Goal: Task Accomplishment & Management: Complete application form

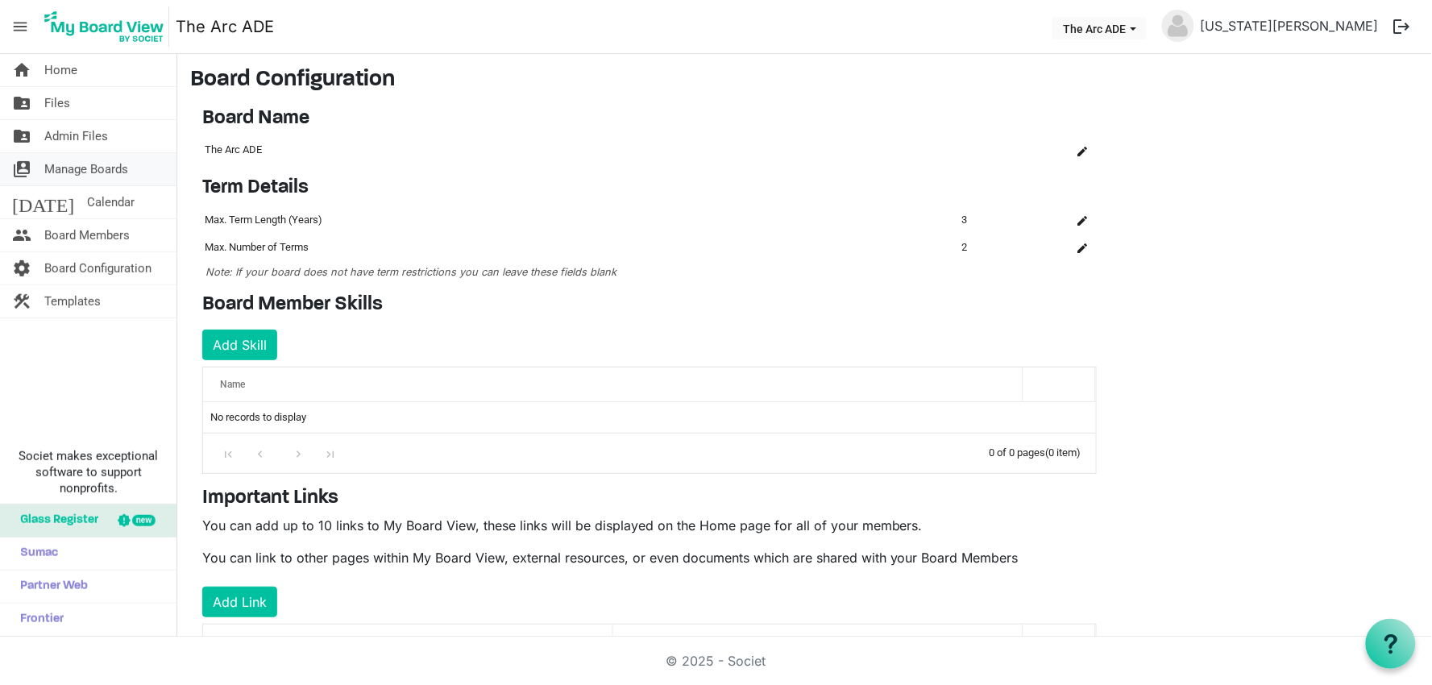
click at [64, 172] on span "Manage Boards" at bounding box center [86, 169] width 84 height 32
click at [66, 223] on span "Board Members" at bounding box center [86, 235] width 85 height 32
click at [74, 239] on span "Board Members" at bounding box center [86, 235] width 85 height 32
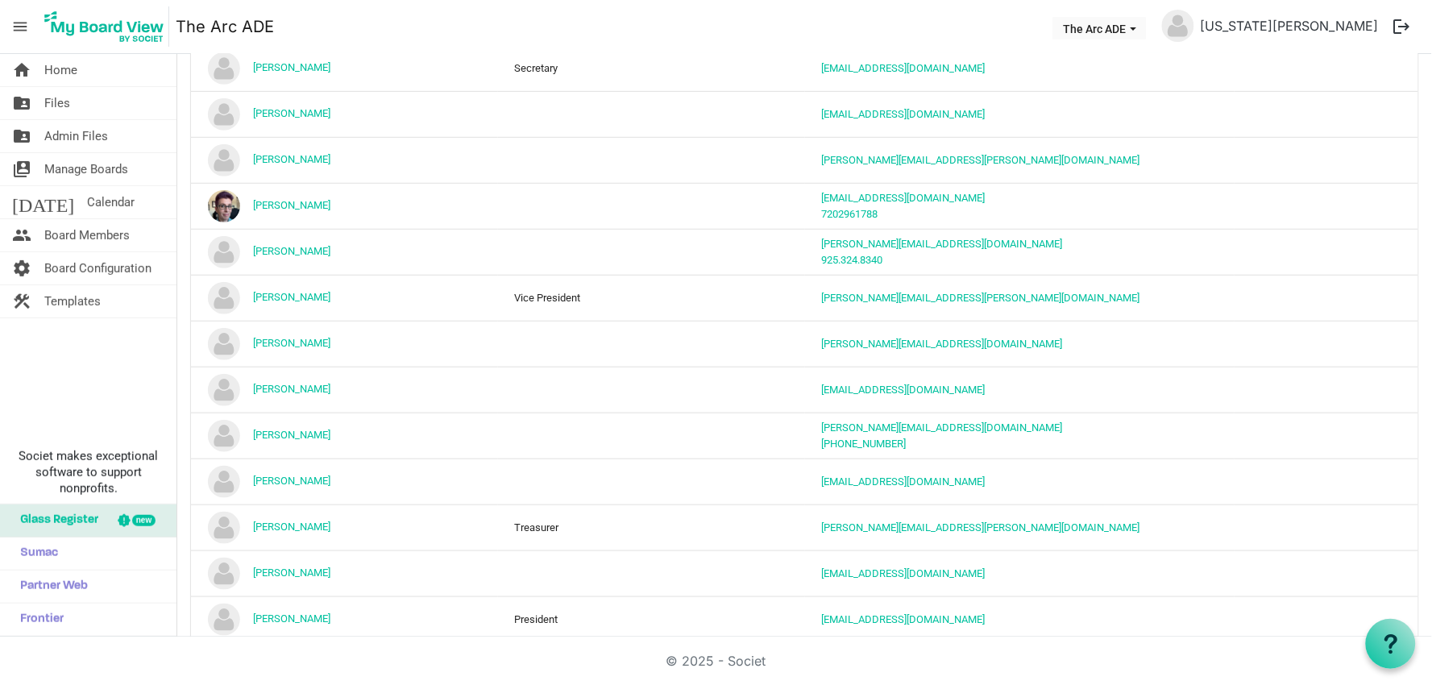
scroll to position [282, 0]
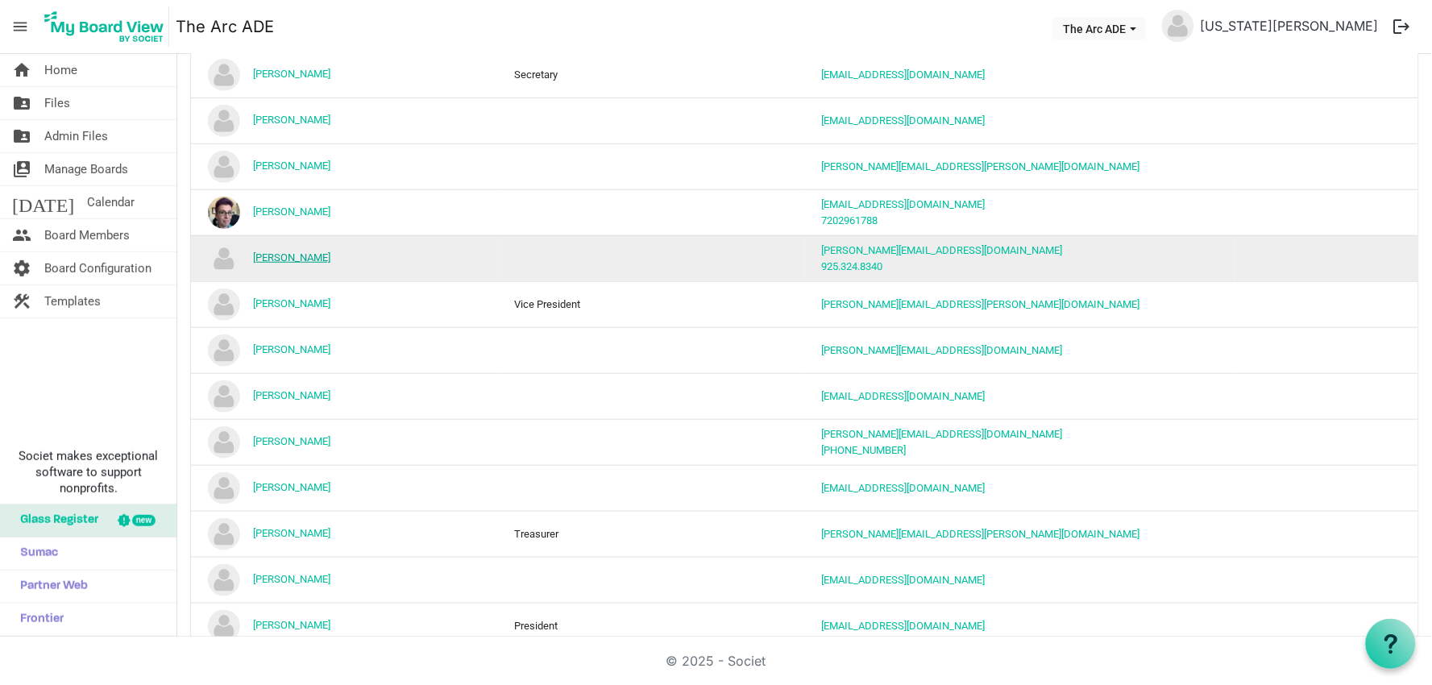
click at [292, 260] on link "[PERSON_NAME]" at bounding box center [291, 258] width 77 height 12
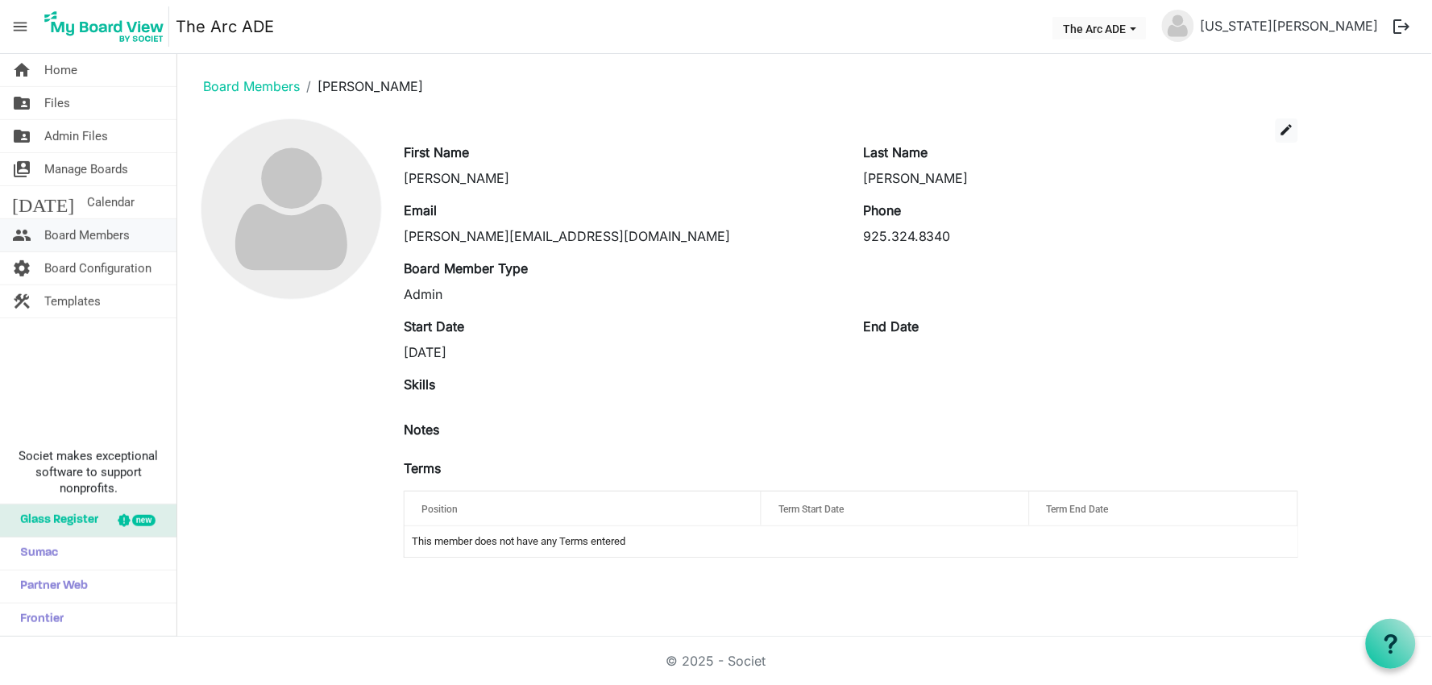
click at [44, 237] on span "Board Members" at bounding box center [86, 235] width 85 height 32
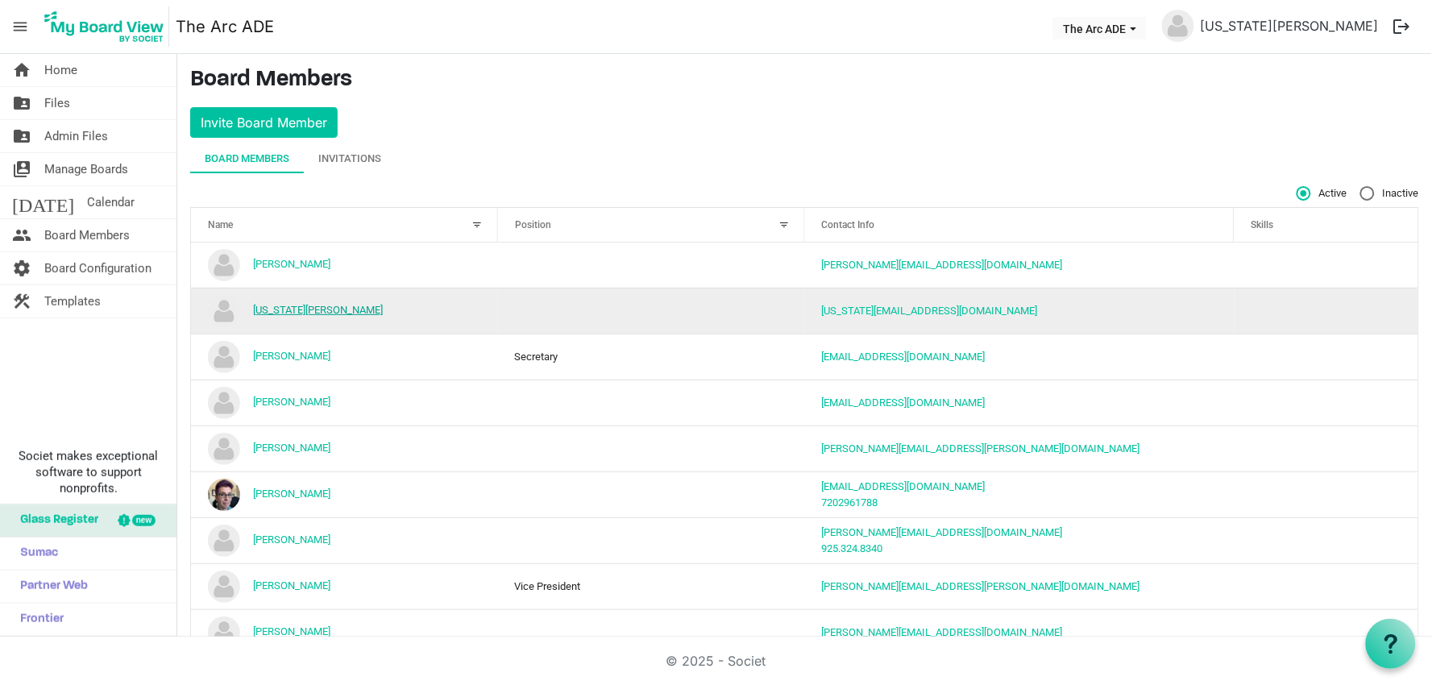
click at [268, 309] on link "[US_STATE][PERSON_NAME]" at bounding box center [318, 310] width 130 height 12
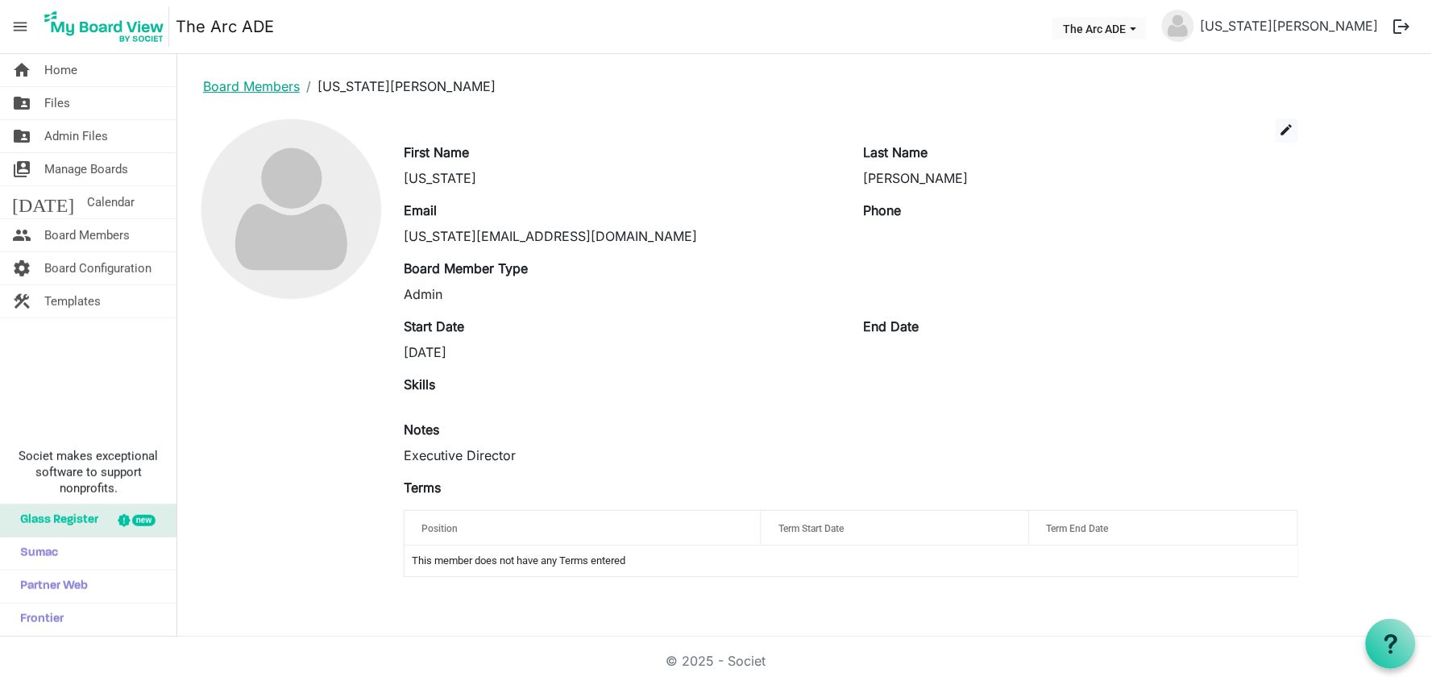
click at [275, 81] on link "Board Members" at bounding box center [251, 86] width 97 height 16
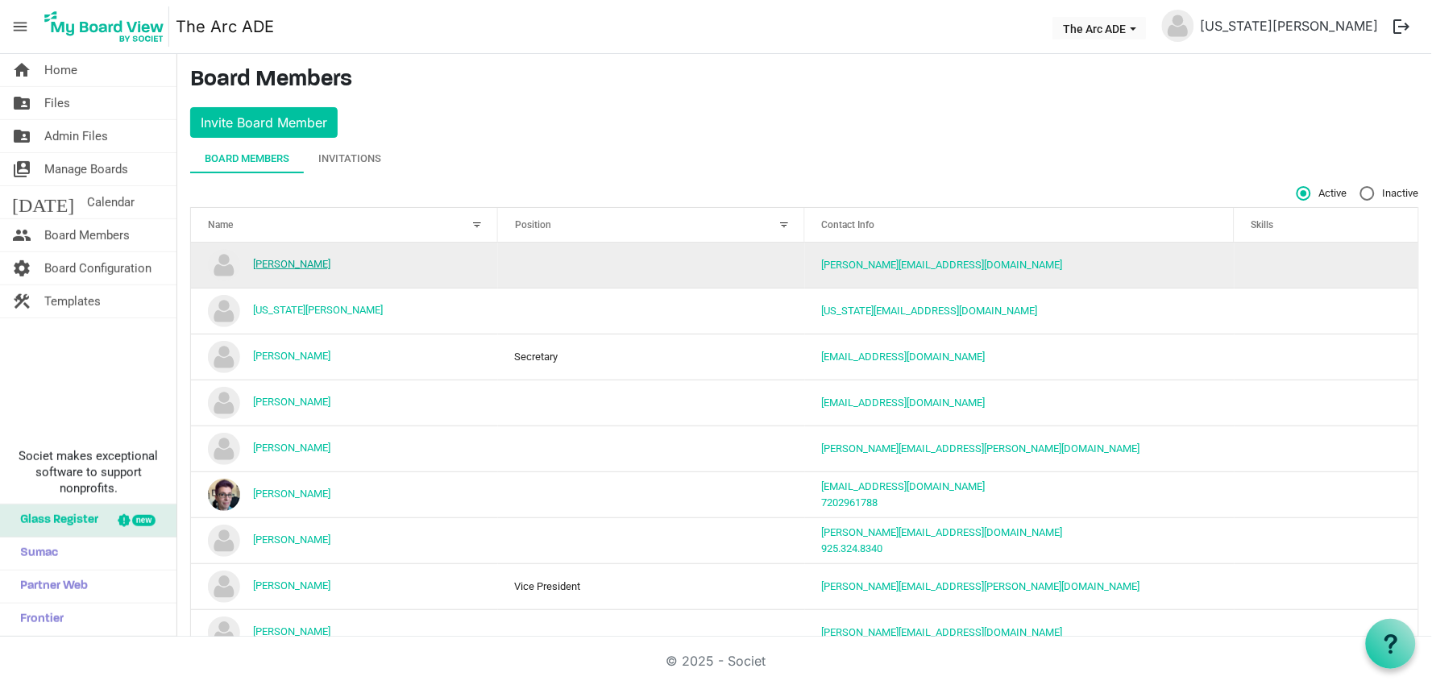
click at [285, 264] on link "[PERSON_NAME]" at bounding box center [291, 264] width 77 height 12
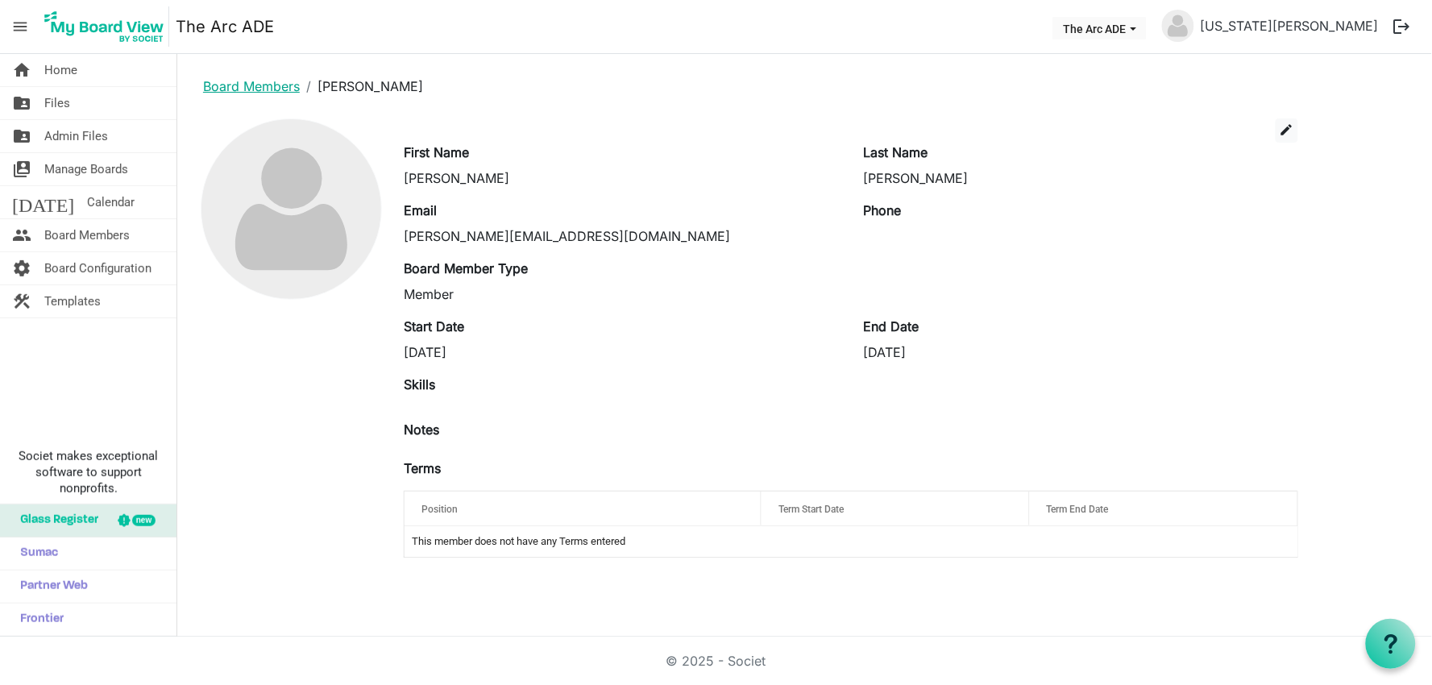
click at [243, 84] on link "Board Members" at bounding box center [251, 86] width 97 height 16
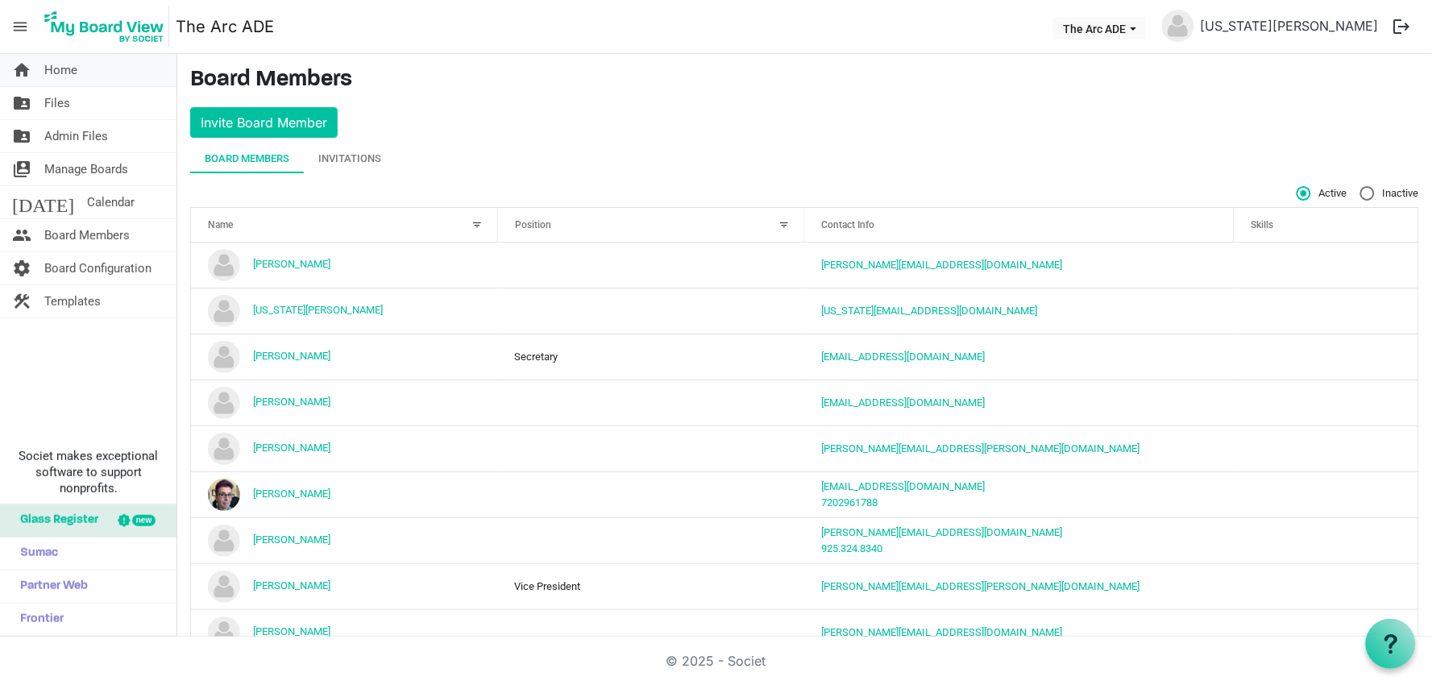
click at [66, 71] on span "Home" at bounding box center [60, 70] width 33 height 32
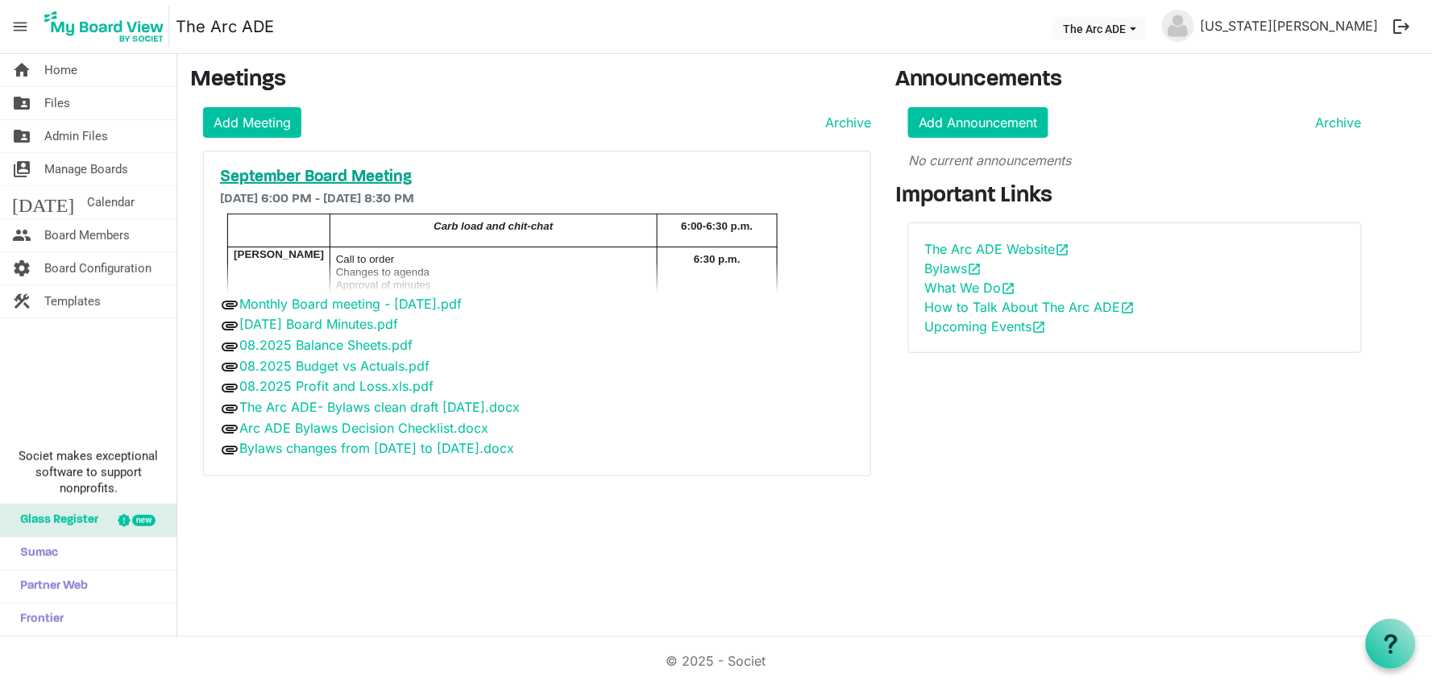
click at [245, 175] on h5 "September Board Meeting" at bounding box center [537, 177] width 634 height 19
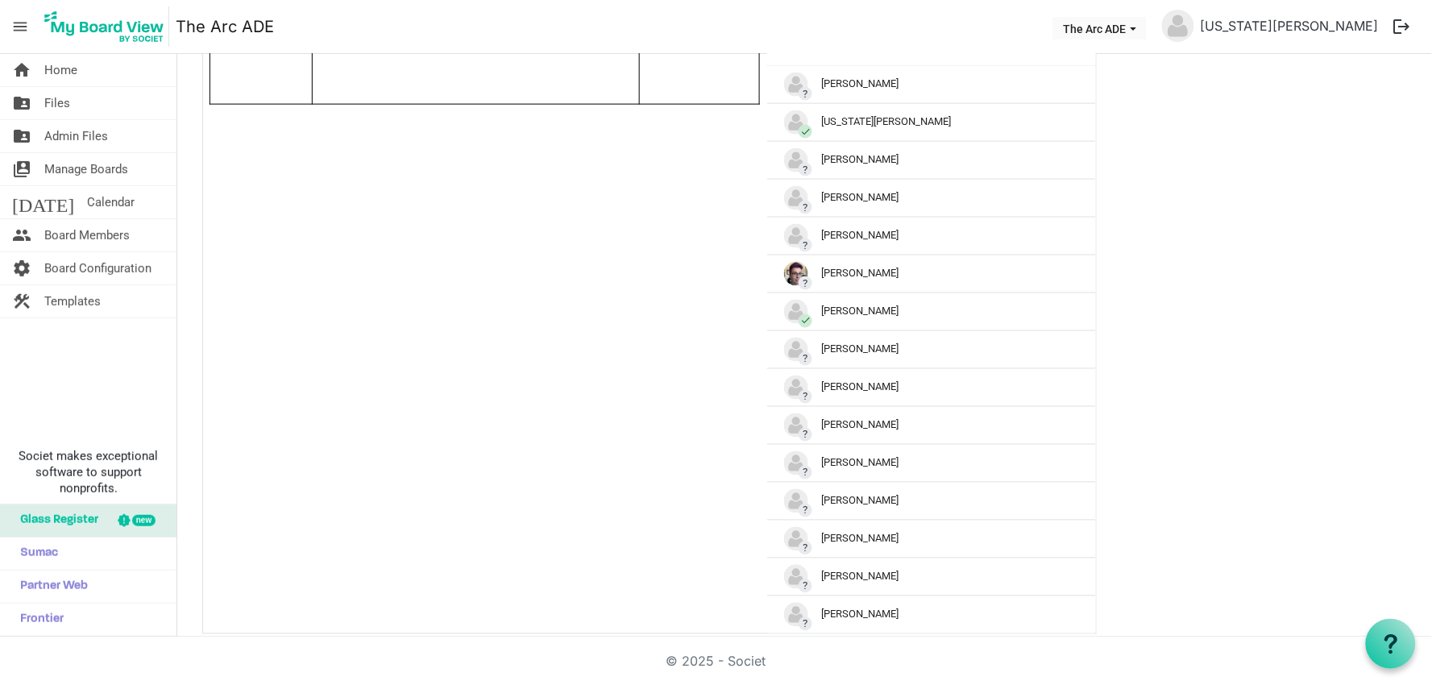
scroll to position [676, 0]
click at [836, 465] on div "? Pam Bailey" at bounding box center [931, 461] width 295 height 24
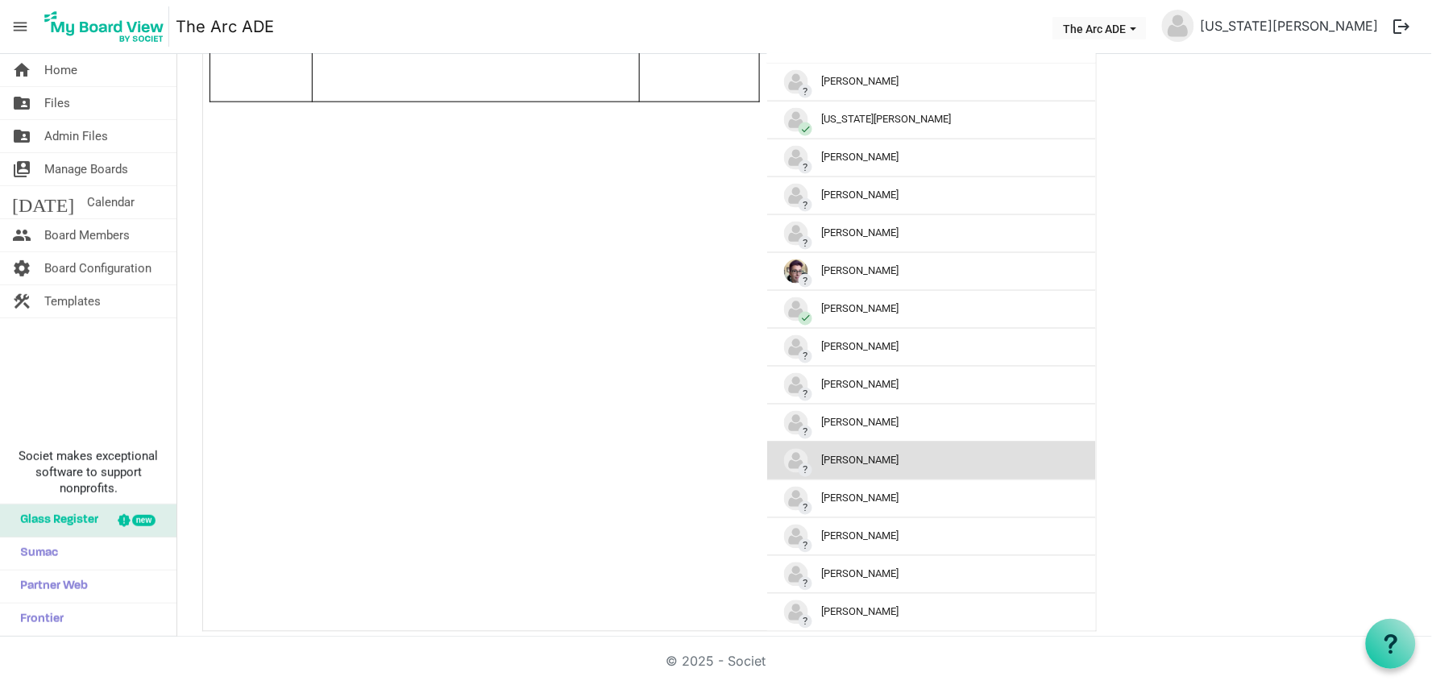
click at [799, 459] on img "?Pam Bailey is template cell column header" at bounding box center [796, 461] width 24 height 24
click at [869, 455] on div "? Pam Bailey" at bounding box center [931, 461] width 295 height 24
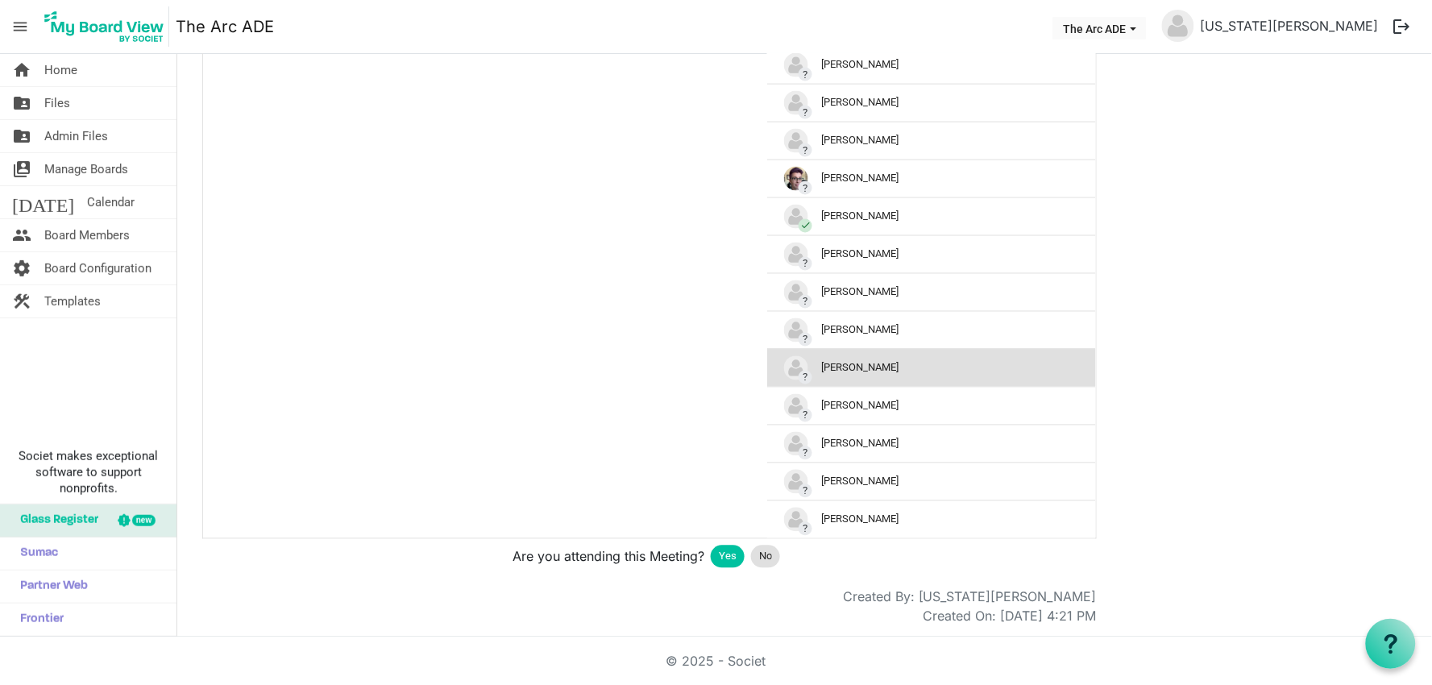
scroll to position [771, 0]
click at [1400, 656] on div at bounding box center [1391, 644] width 50 height 50
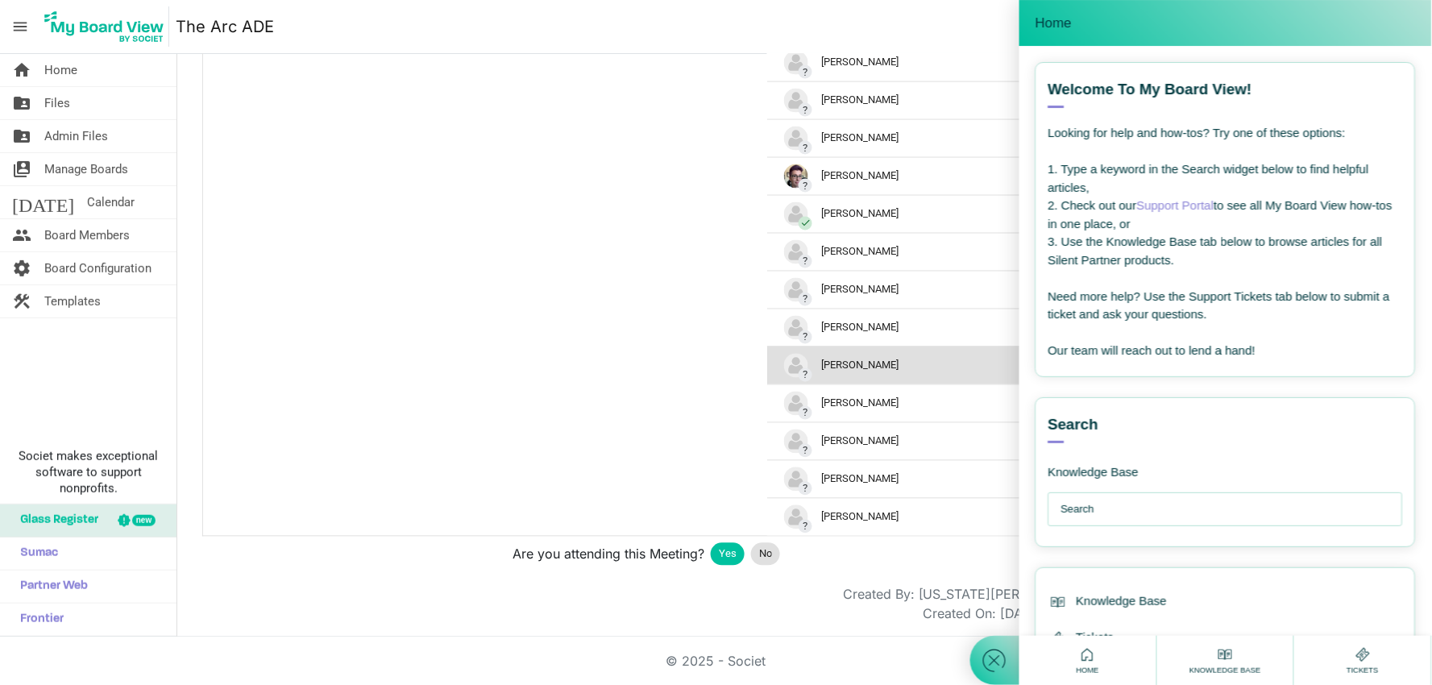
click at [1171, 508] on input "text" at bounding box center [1230, 509] width 337 height 32
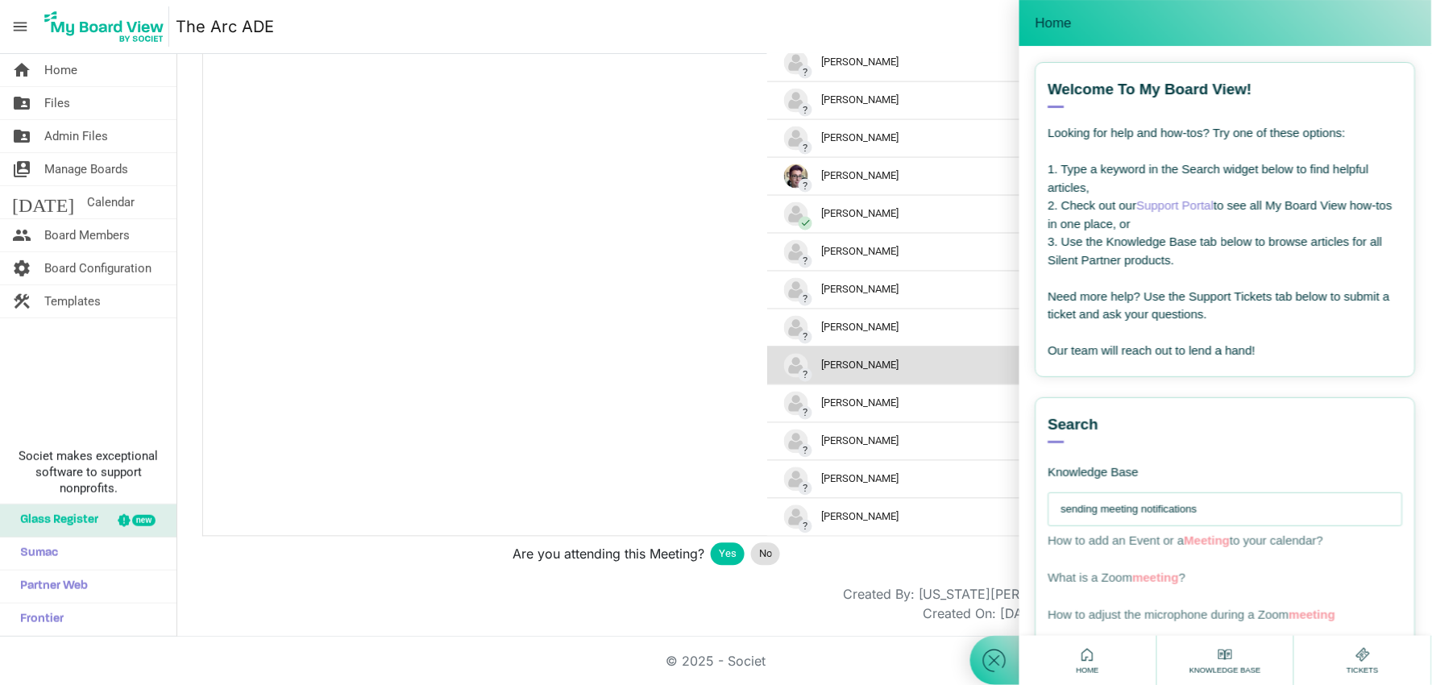
type input "sending meeting notifications"
click at [1314, 505] on input "sending meeting notifications" at bounding box center [1230, 509] width 337 height 32
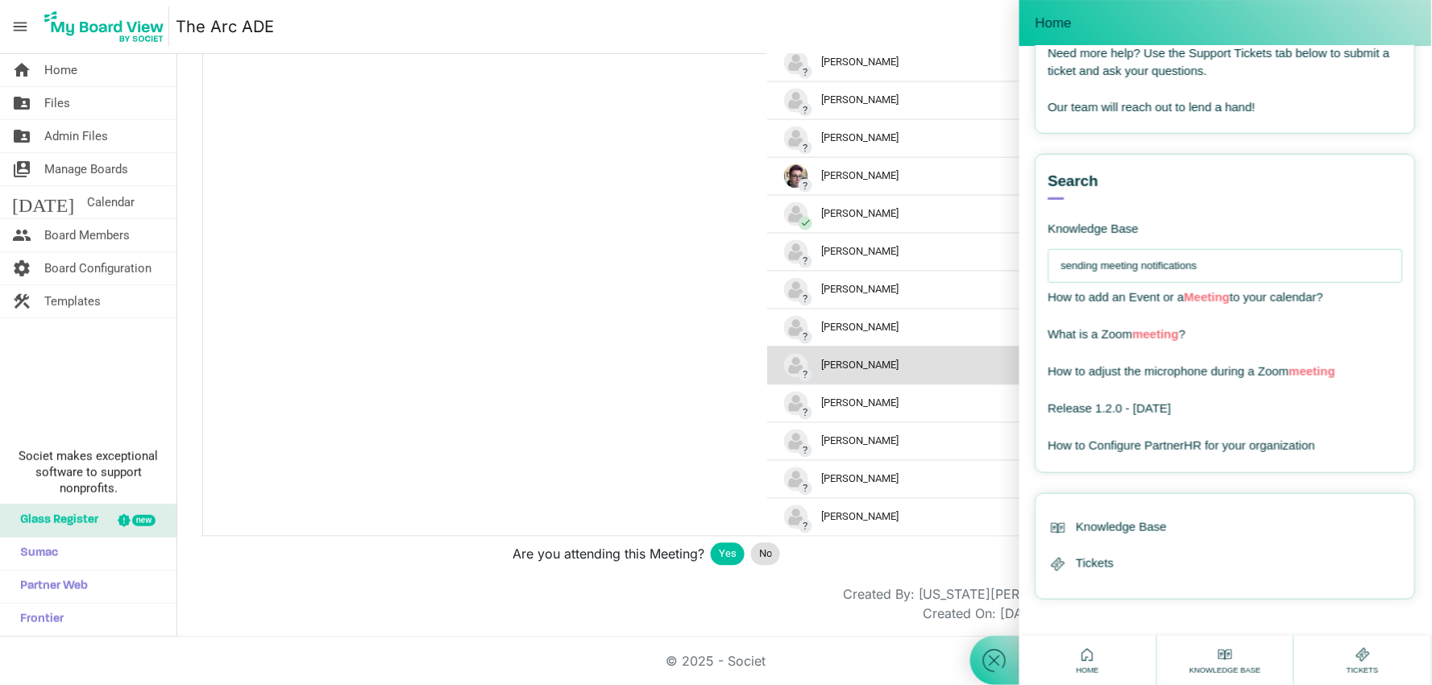
scroll to position [0, 0]
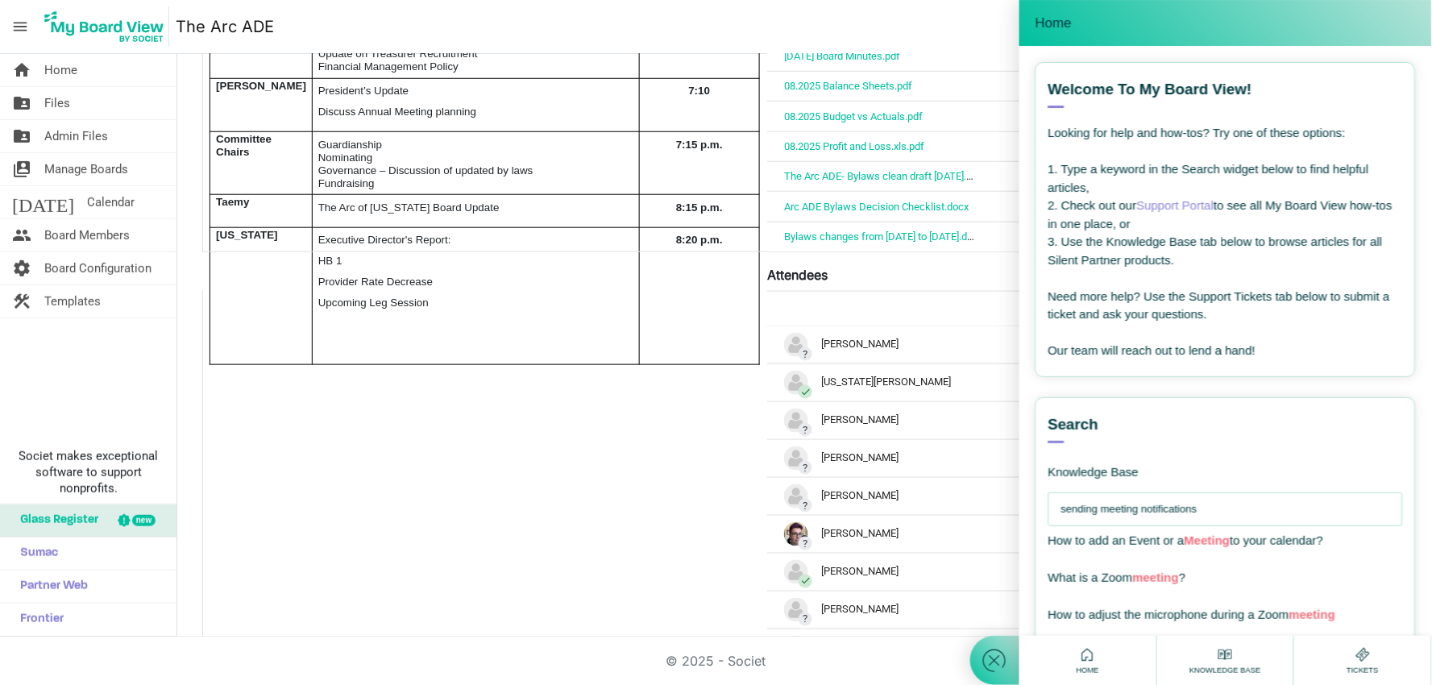
click at [1277, 28] on div "Home" at bounding box center [1226, 23] width 380 height 22
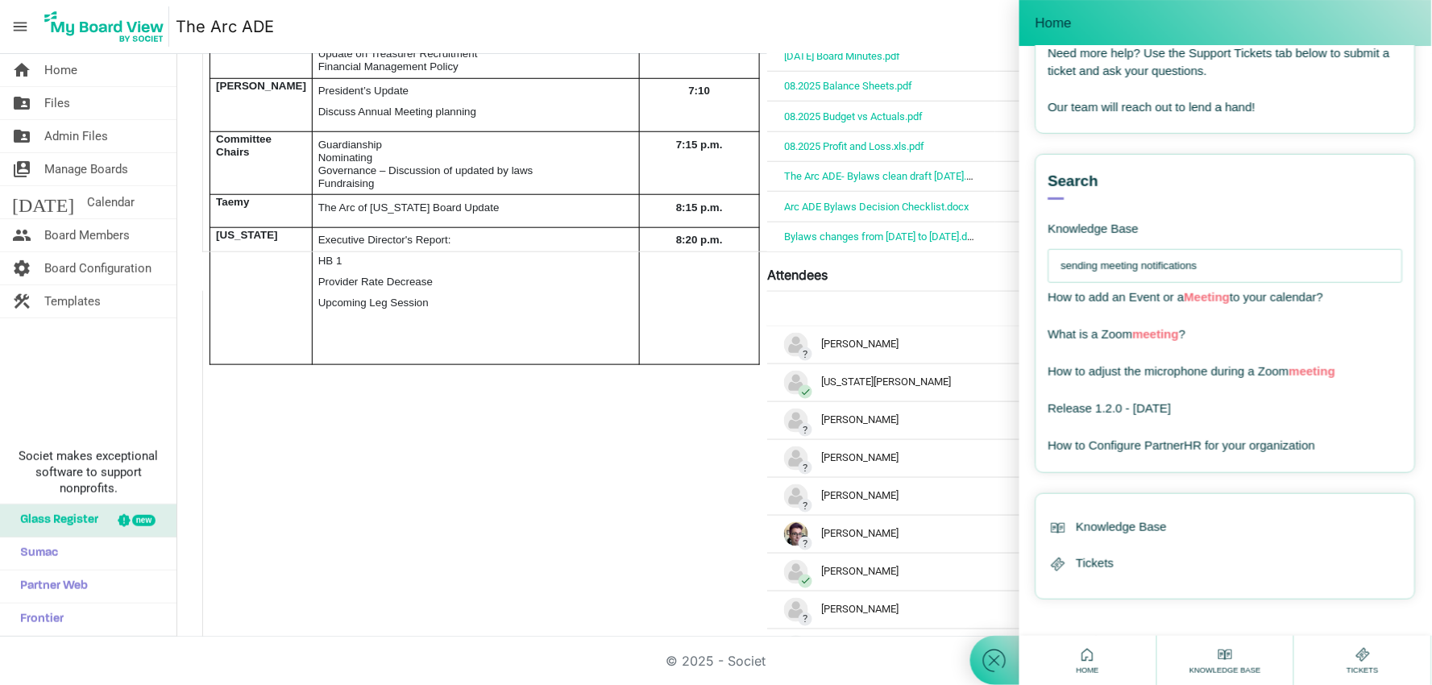
scroll to position [57, 0]
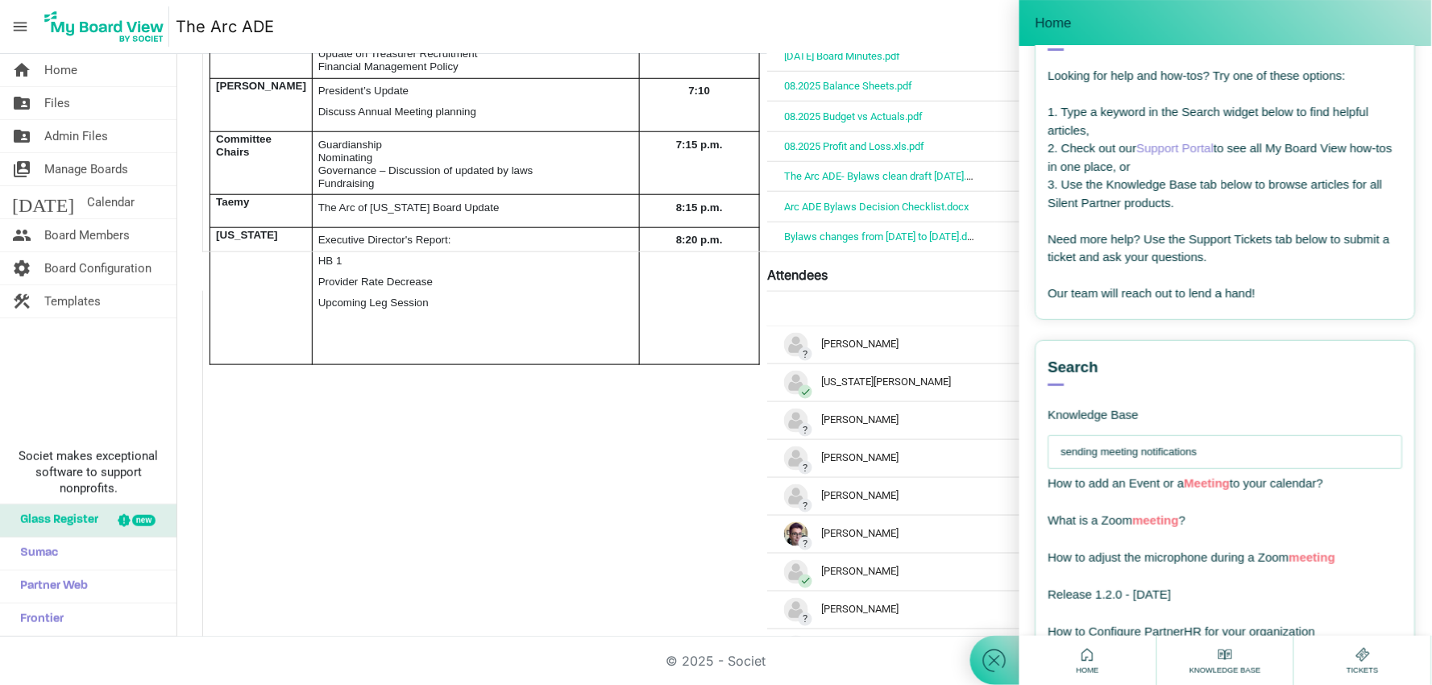
click at [1312, 14] on div "Home" at bounding box center [1226, 23] width 380 height 22
click at [1087, 649] on icon at bounding box center [1088, 655] width 20 height 20
click at [1090, 665] on span "Home" at bounding box center [1088, 670] width 31 height 11
click at [978, 576] on div at bounding box center [995, 342] width 49 height 685
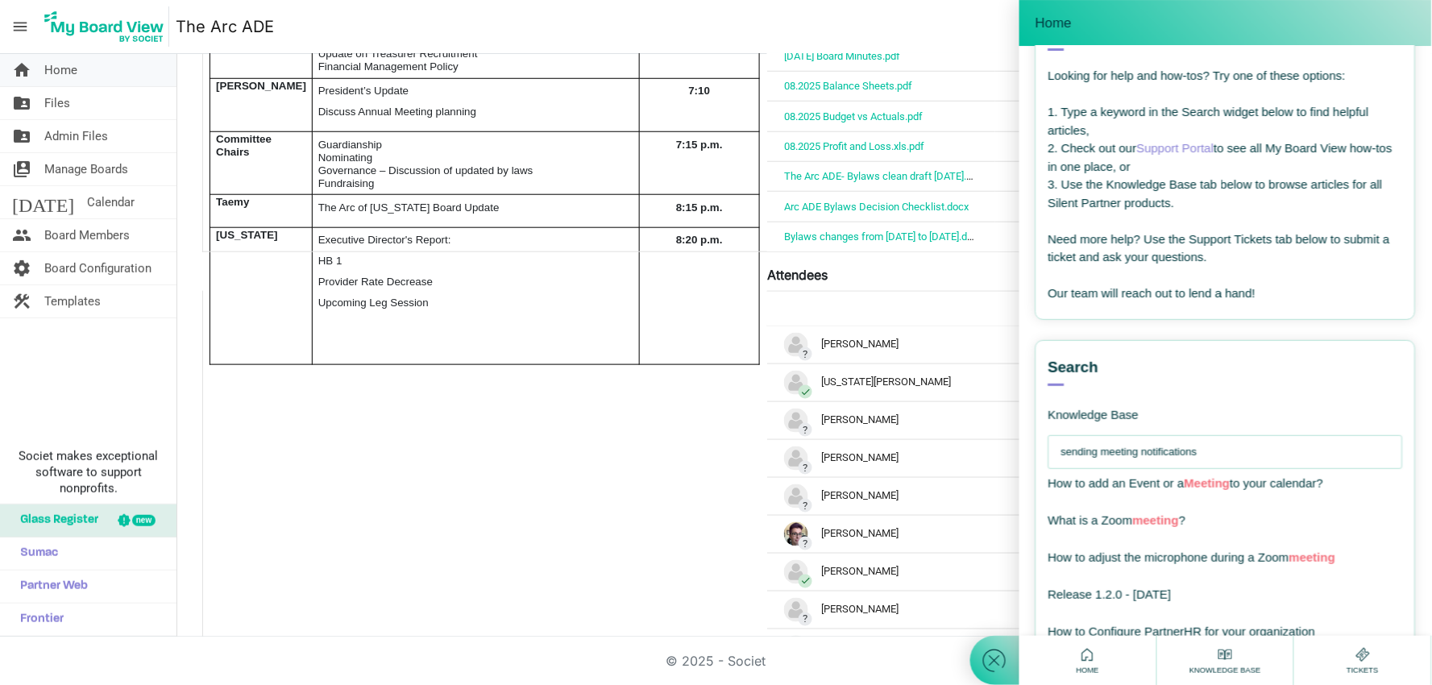
click at [99, 60] on link "home Home" at bounding box center [88, 70] width 177 height 32
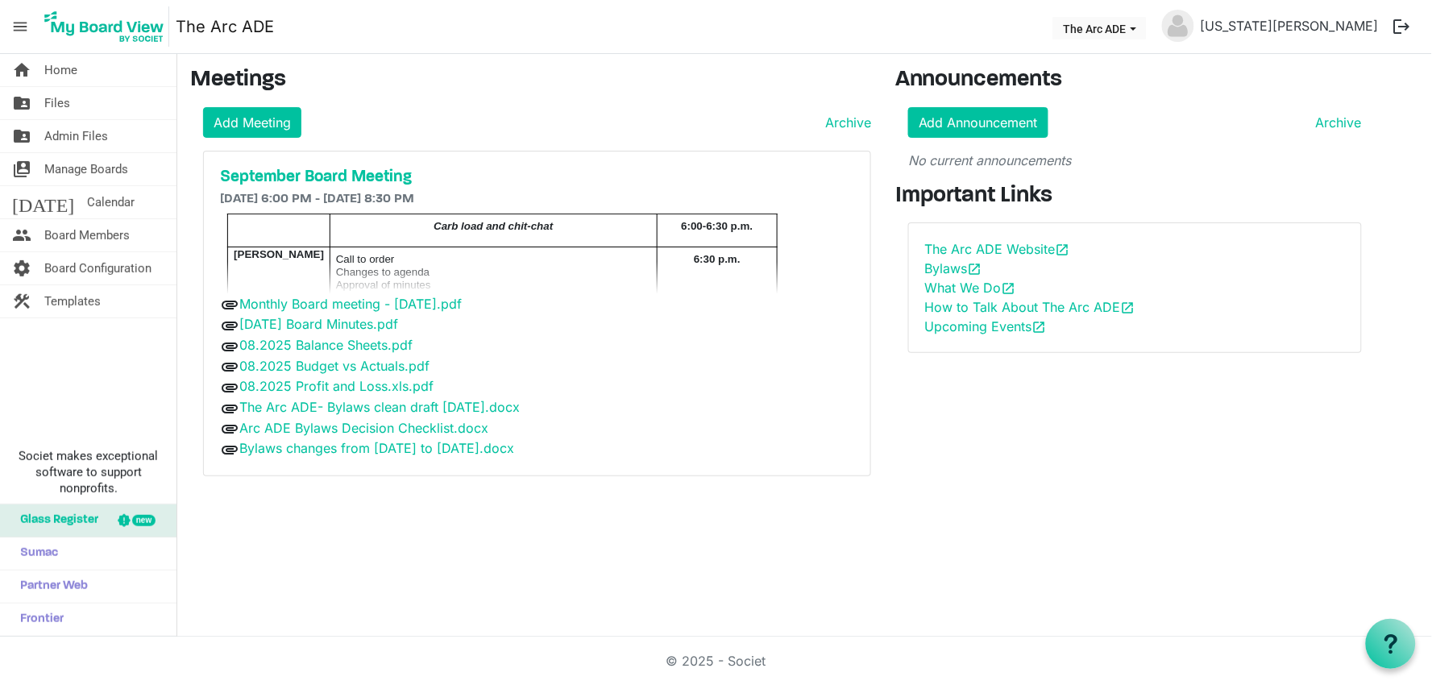
click at [621, 75] on h3 "Meetings" at bounding box center [530, 80] width 681 height 27
click at [947, 123] on link "Add Announcement" at bounding box center [979, 122] width 140 height 31
click at [87, 238] on span "Board Members" at bounding box center [86, 235] width 85 height 32
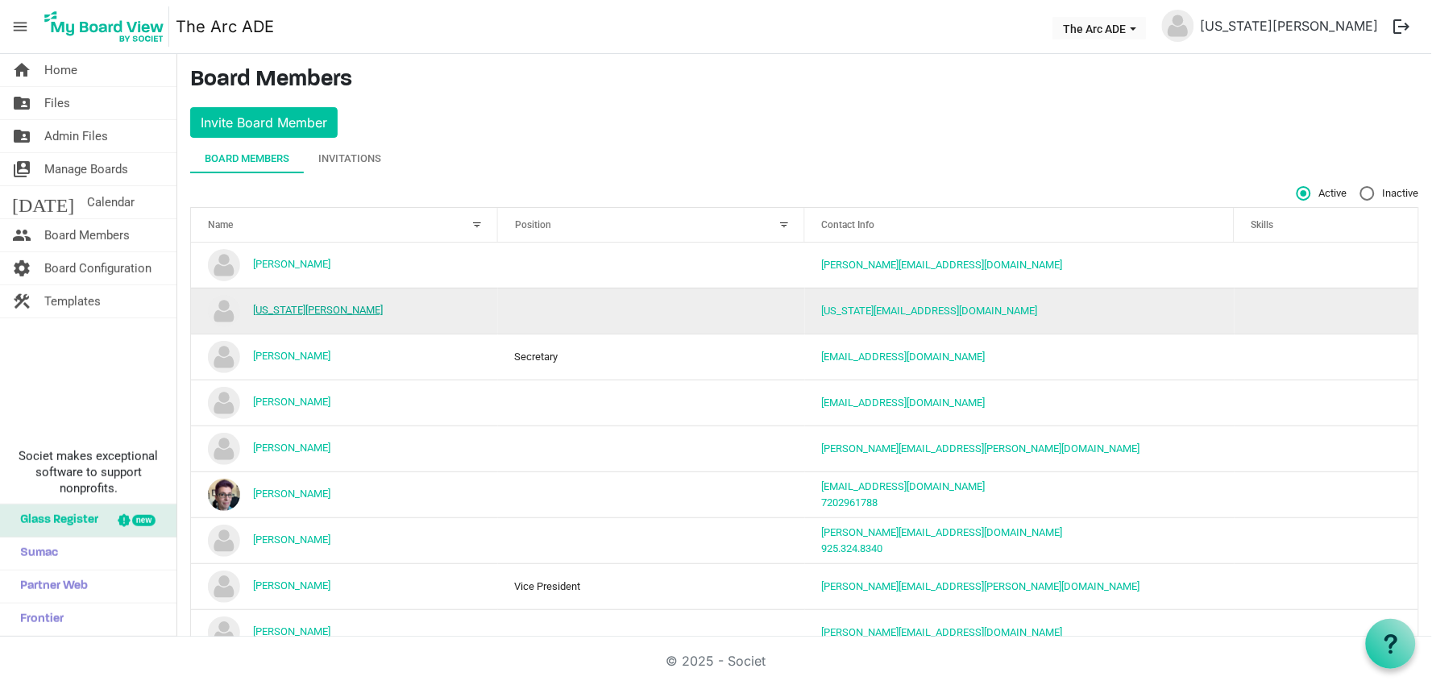
click at [260, 308] on link "[US_STATE][PERSON_NAME]" at bounding box center [318, 310] width 130 height 12
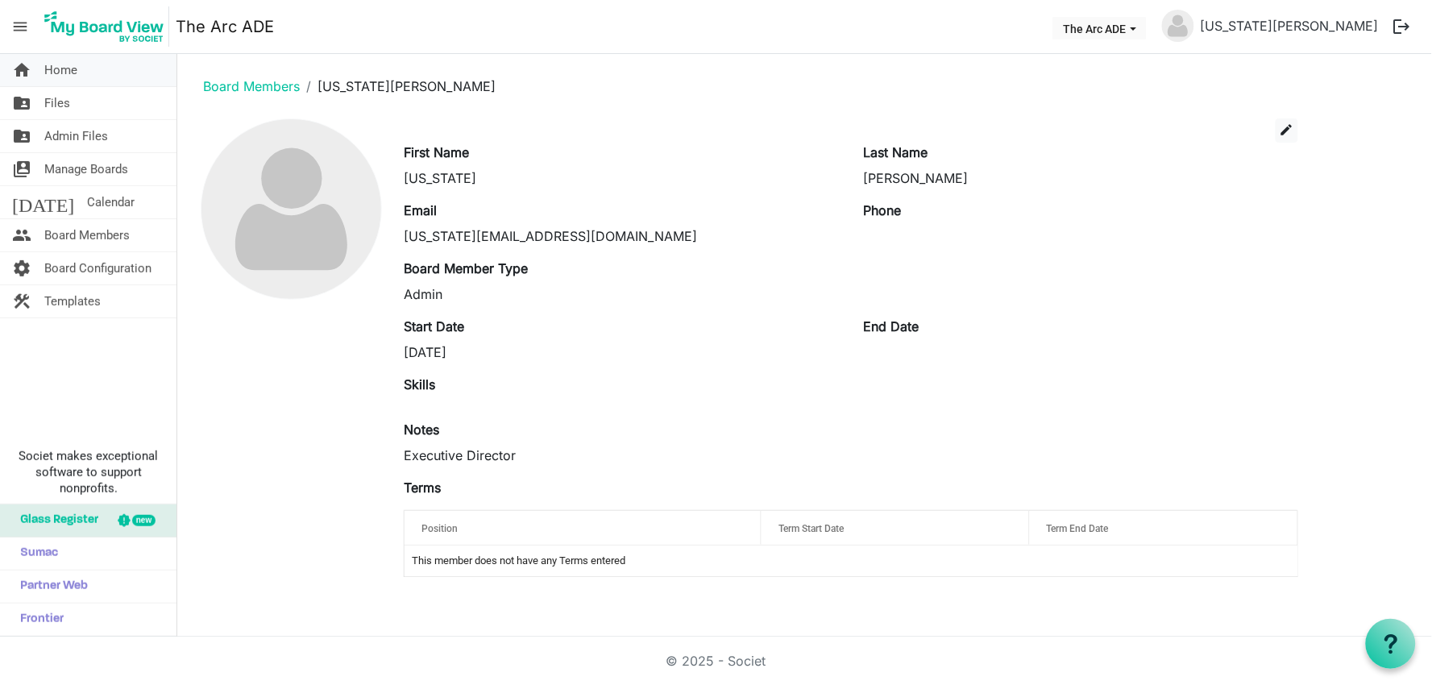
click at [67, 64] on span "Home" at bounding box center [60, 70] width 33 height 32
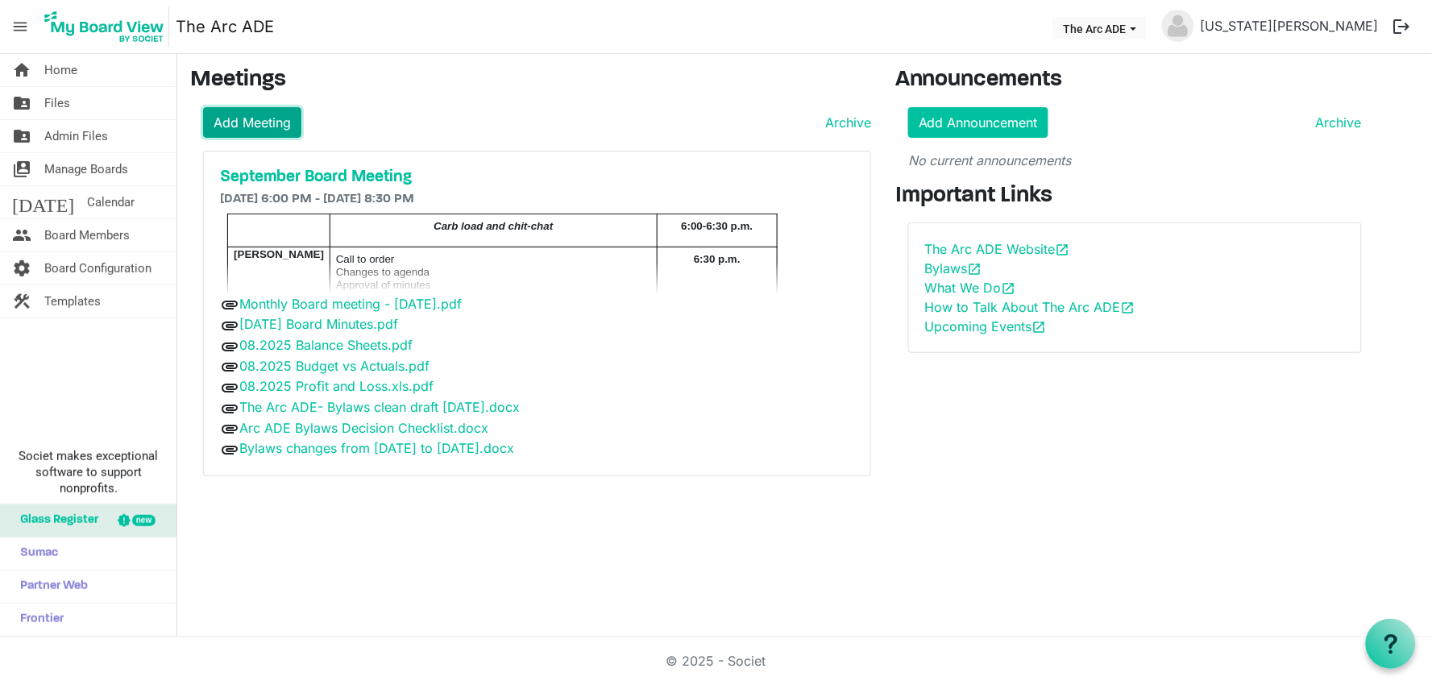
click at [262, 111] on link "Add Meeting" at bounding box center [252, 122] width 98 height 31
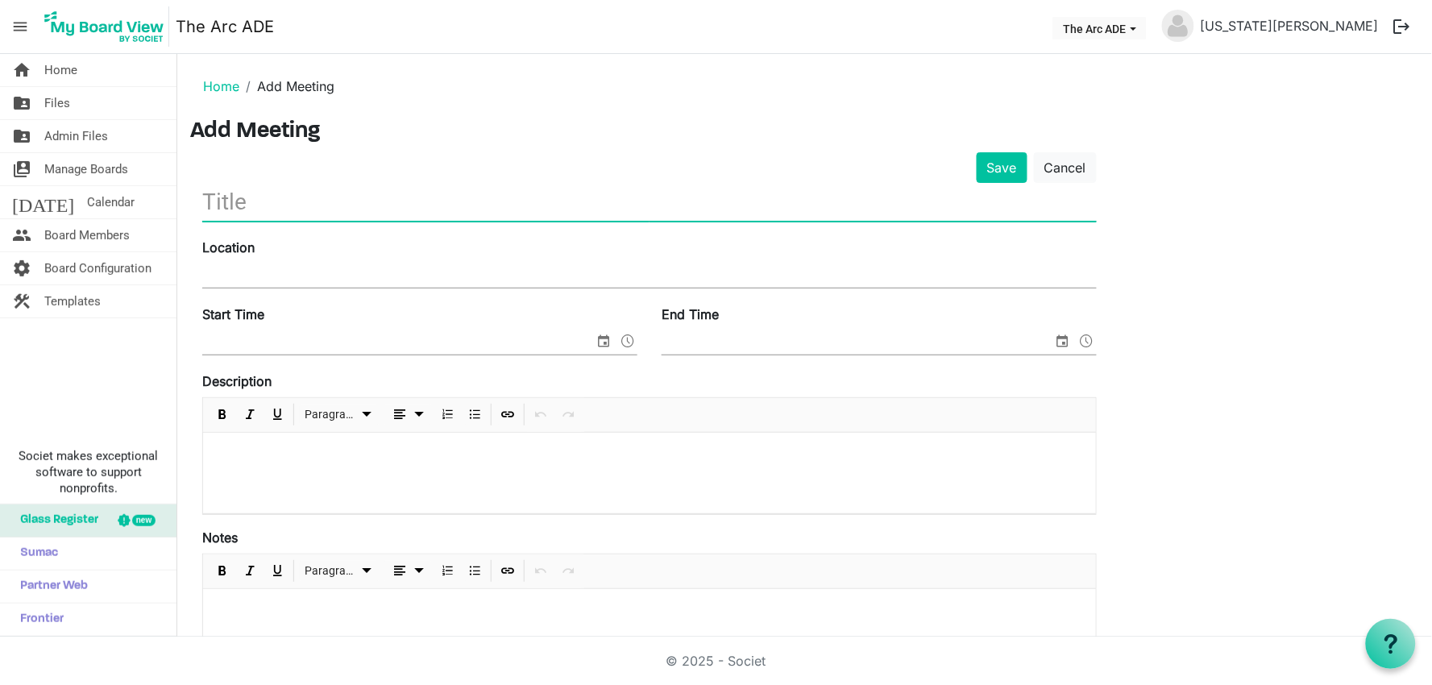
click at [270, 194] on input "text" at bounding box center [649, 202] width 895 height 38
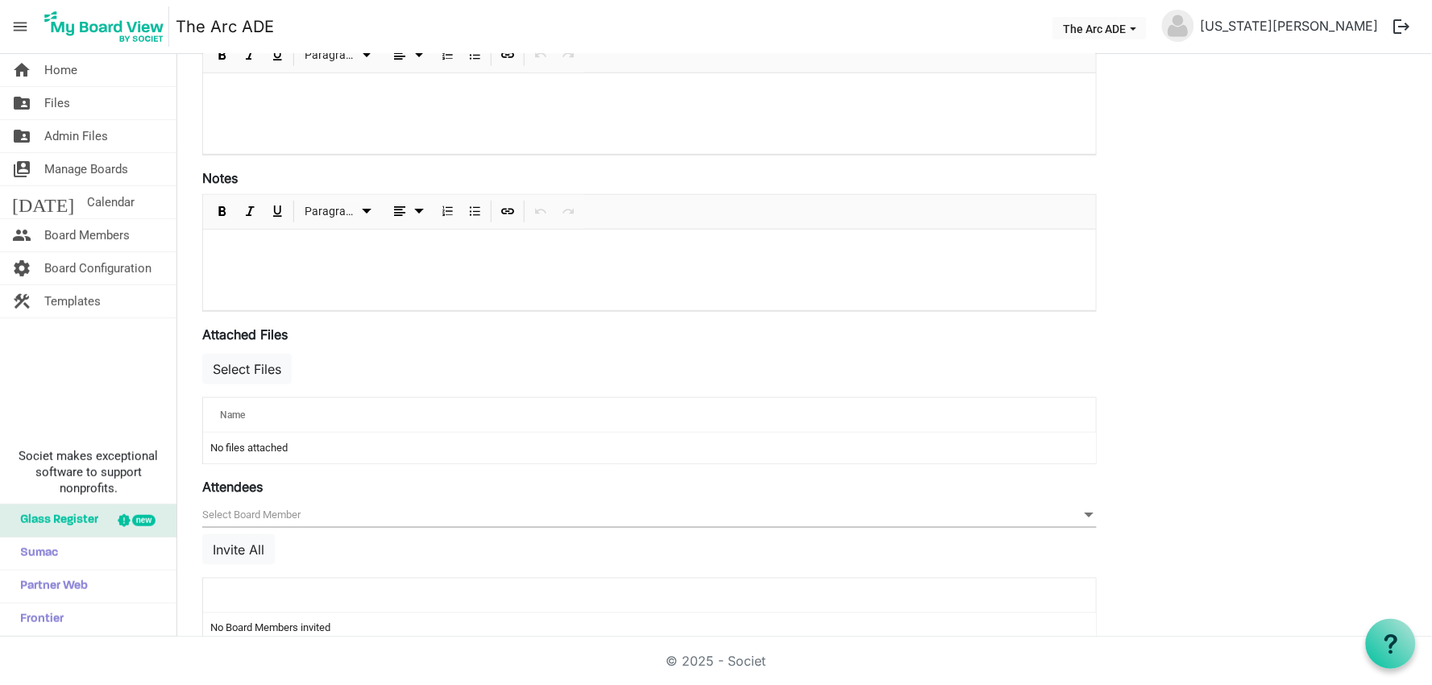
scroll to position [368, 0]
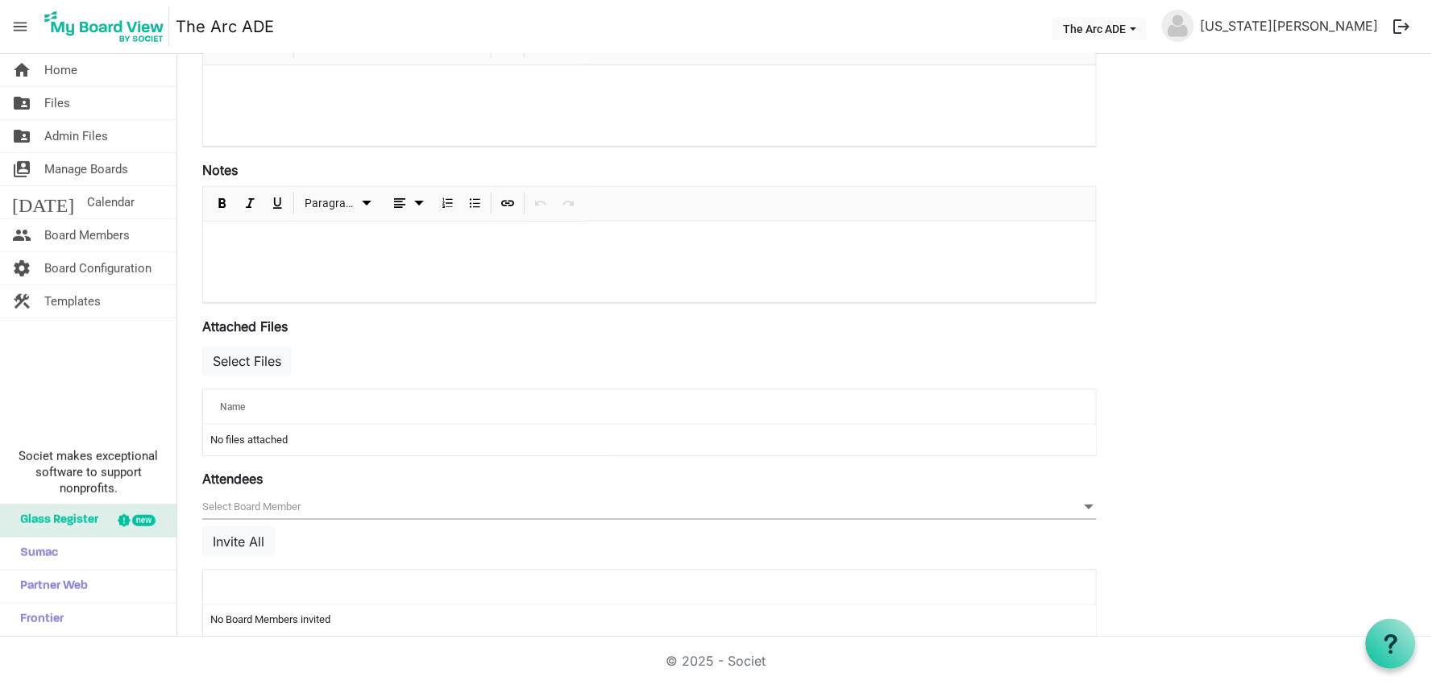
type input "test"
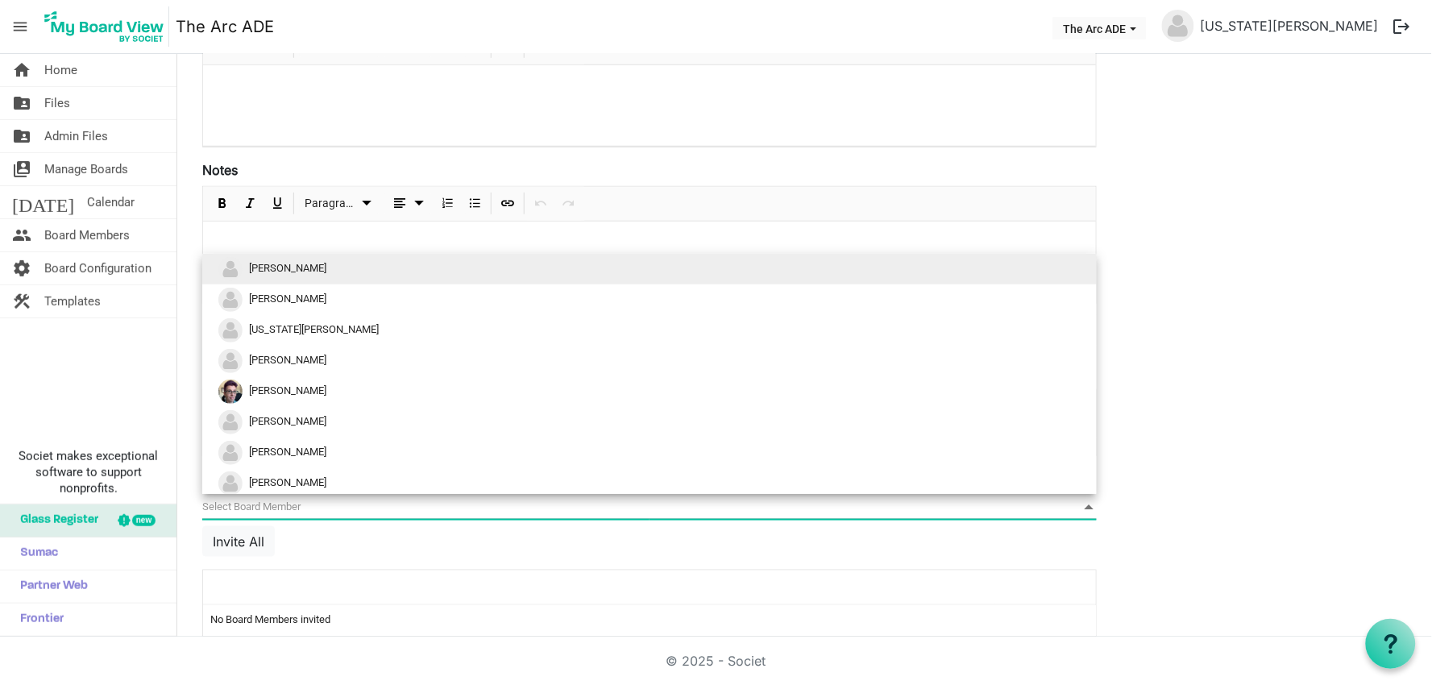
click at [884, 508] on span "null" at bounding box center [649, 507] width 895 height 25
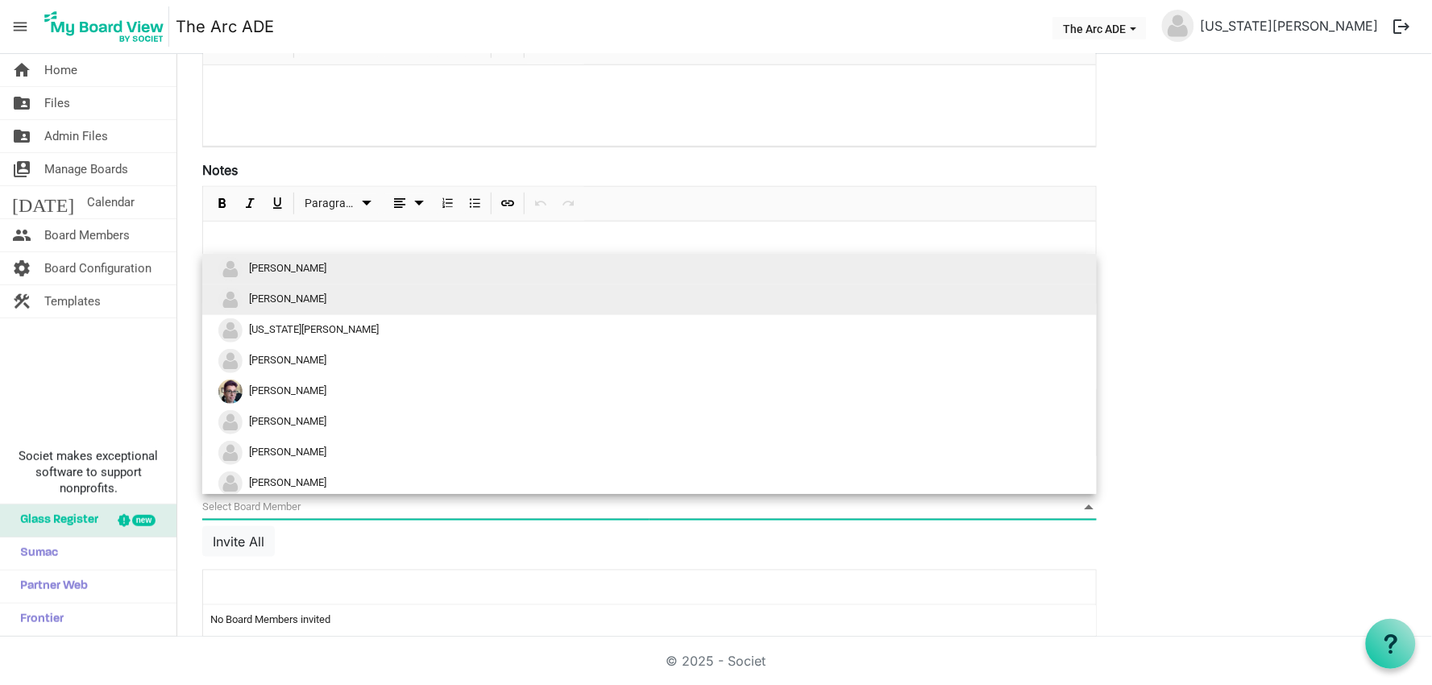
click at [852, 304] on li "[PERSON_NAME]" at bounding box center [649, 300] width 895 height 31
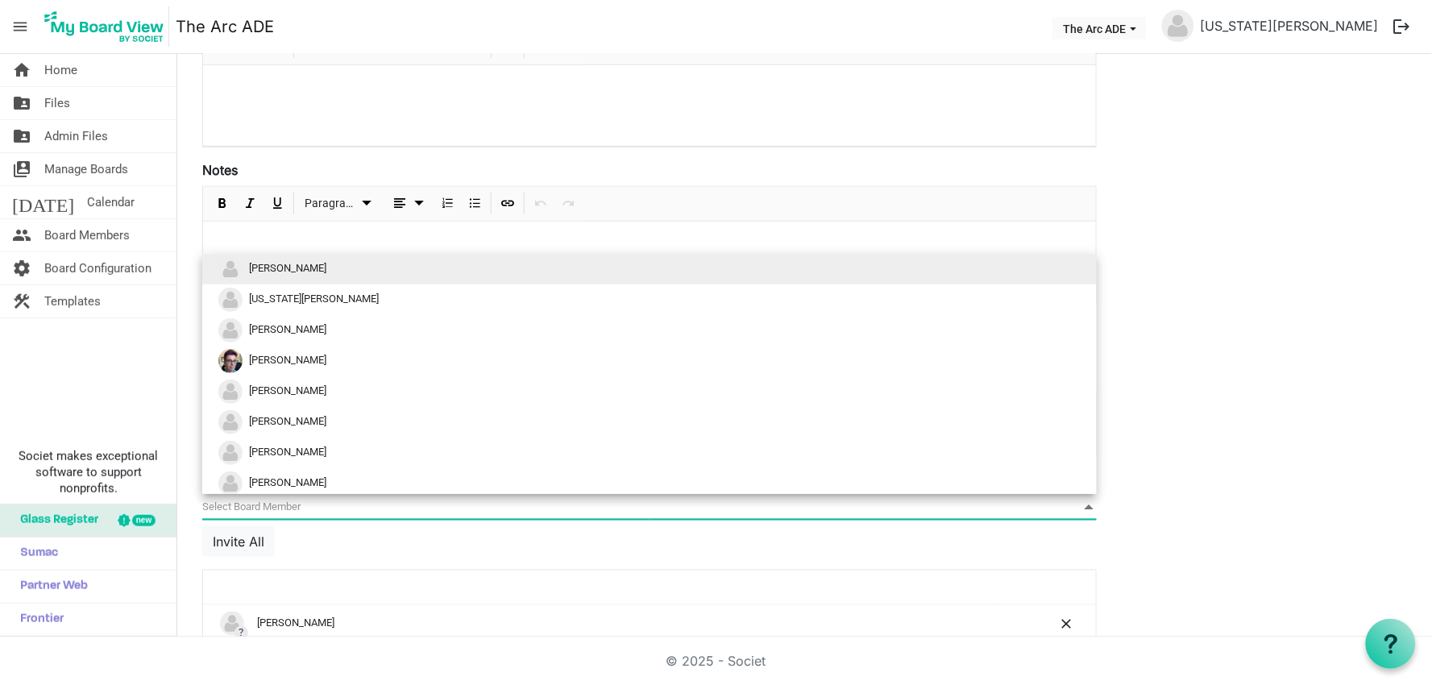
click at [772, 512] on span "null" at bounding box center [649, 507] width 895 height 25
click at [822, 269] on li "[PERSON_NAME]" at bounding box center [649, 269] width 895 height 31
click at [721, 505] on span "null" at bounding box center [649, 507] width 895 height 25
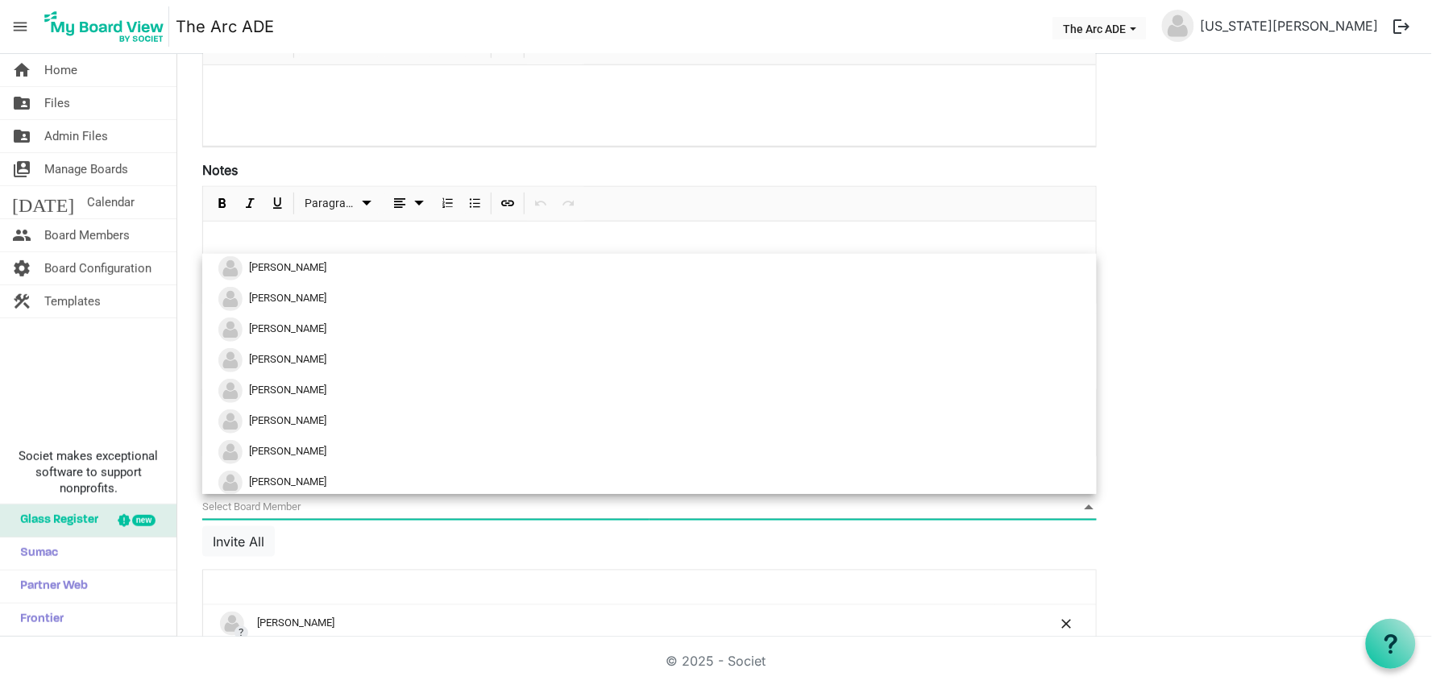
scroll to position [157, 0]
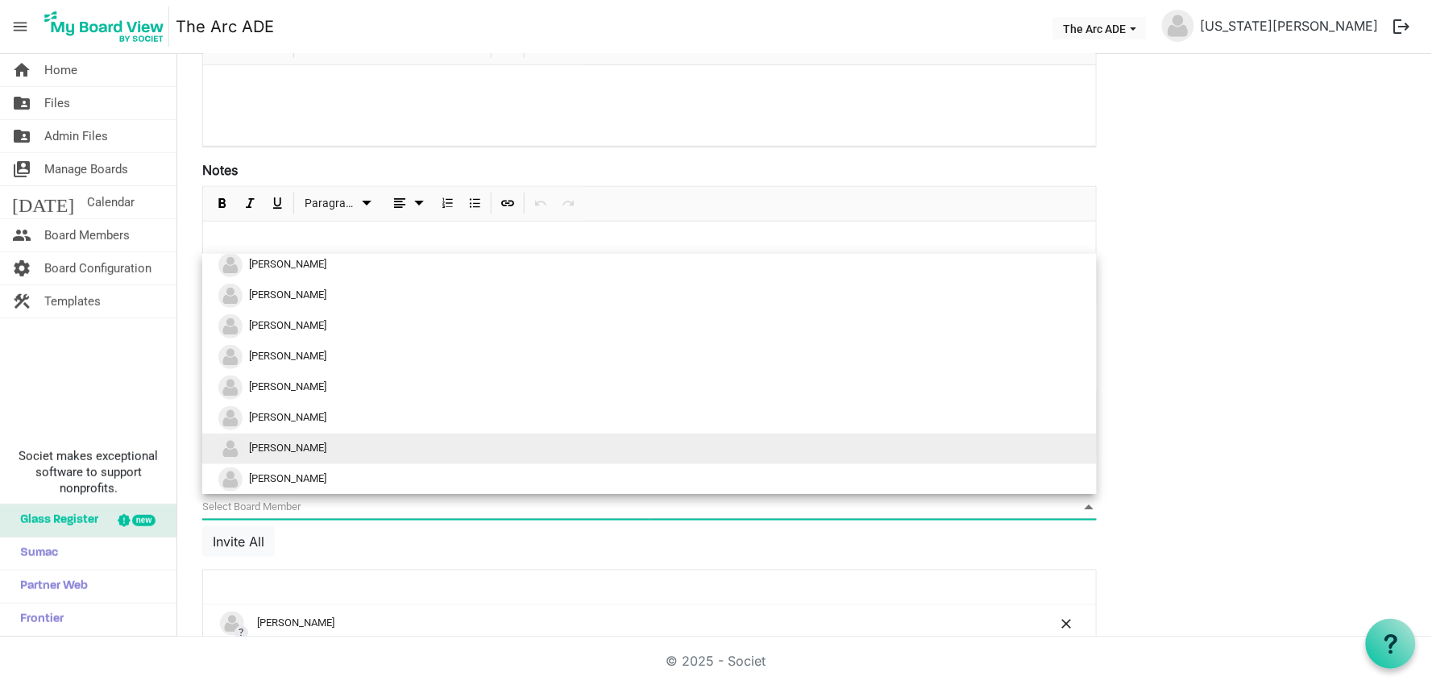
click at [956, 453] on li "[PERSON_NAME]" at bounding box center [649, 449] width 895 height 31
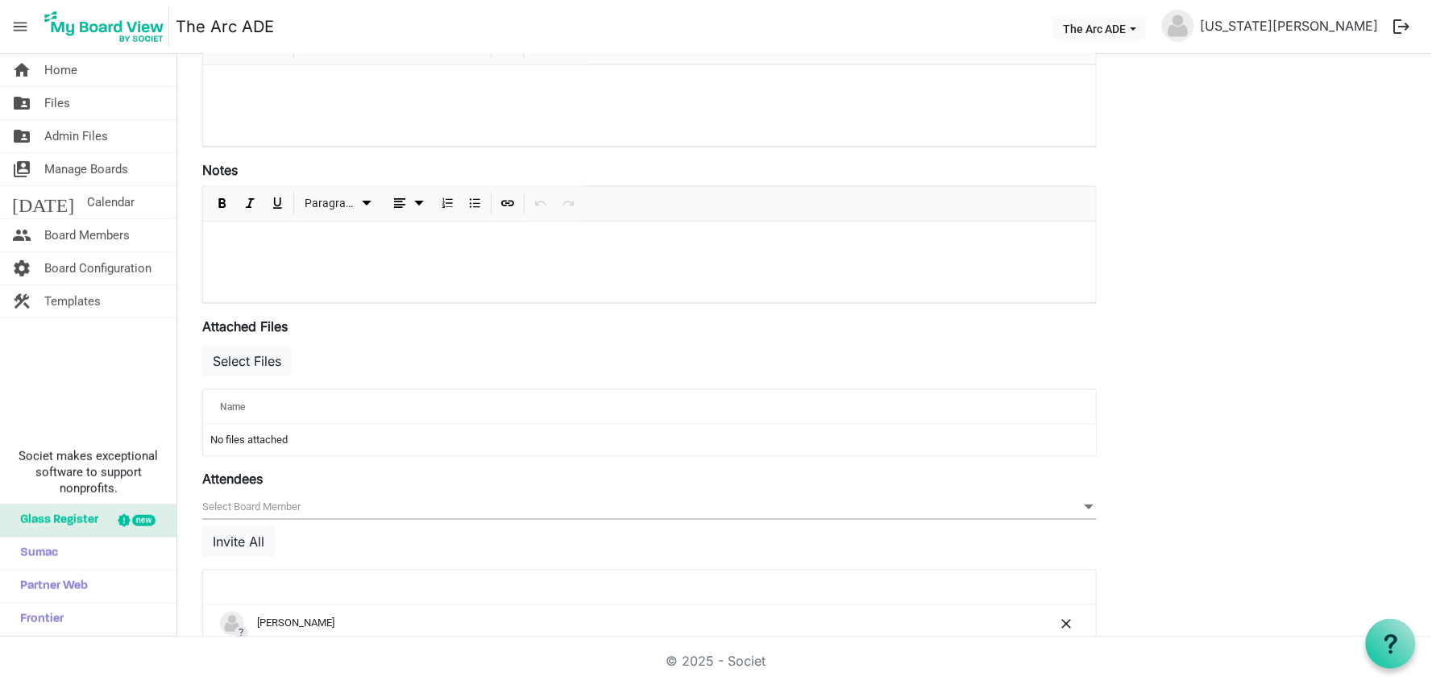
click at [1022, 501] on span "null" at bounding box center [649, 507] width 895 height 25
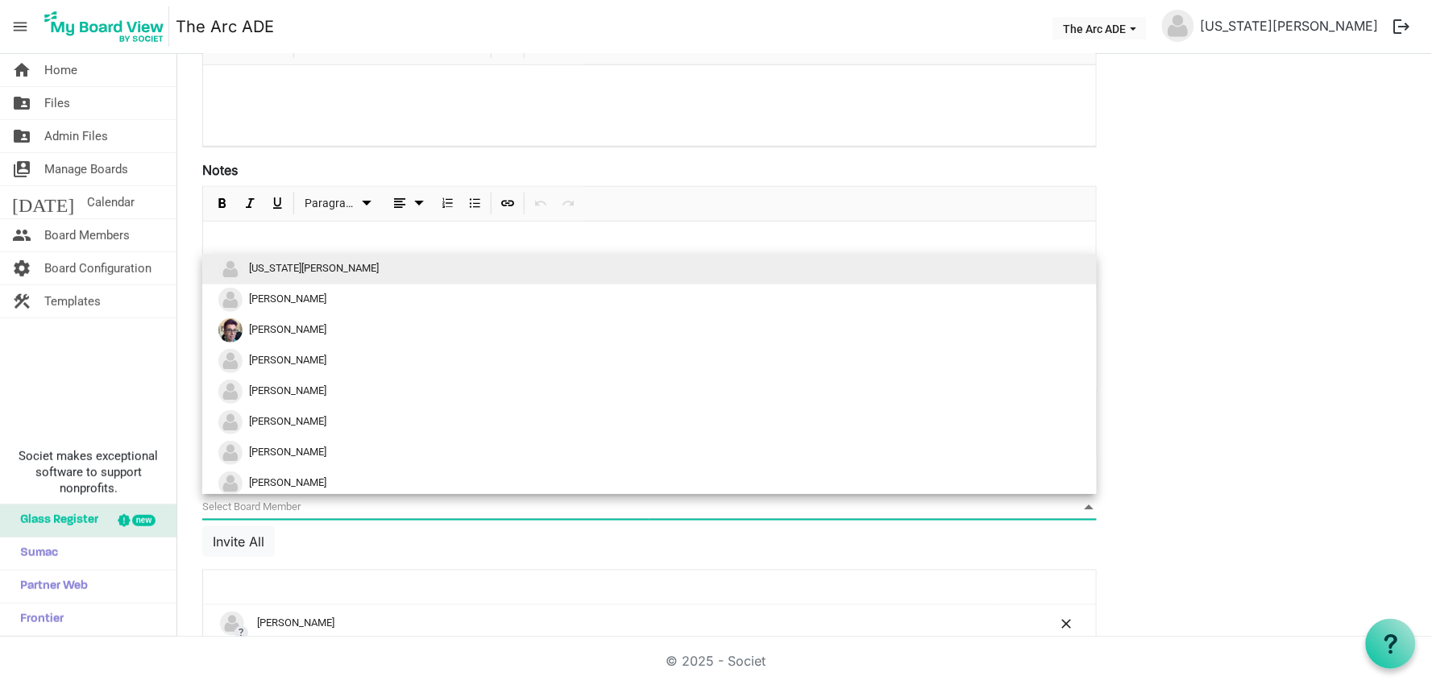
click at [990, 268] on li "[US_STATE][PERSON_NAME]" at bounding box center [649, 269] width 895 height 31
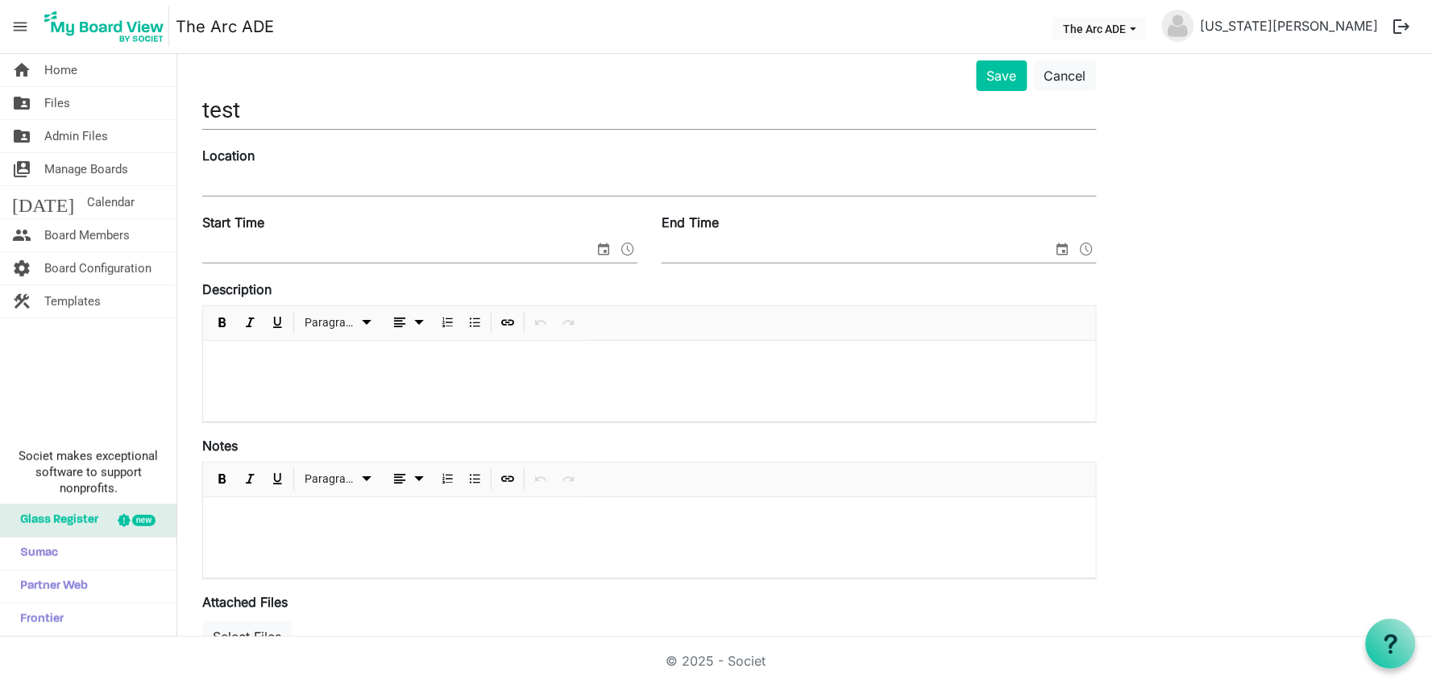
scroll to position [89, 0]
click at [994, 78] on button "Save" at bounding box center [1002, 79] width 51 height 31
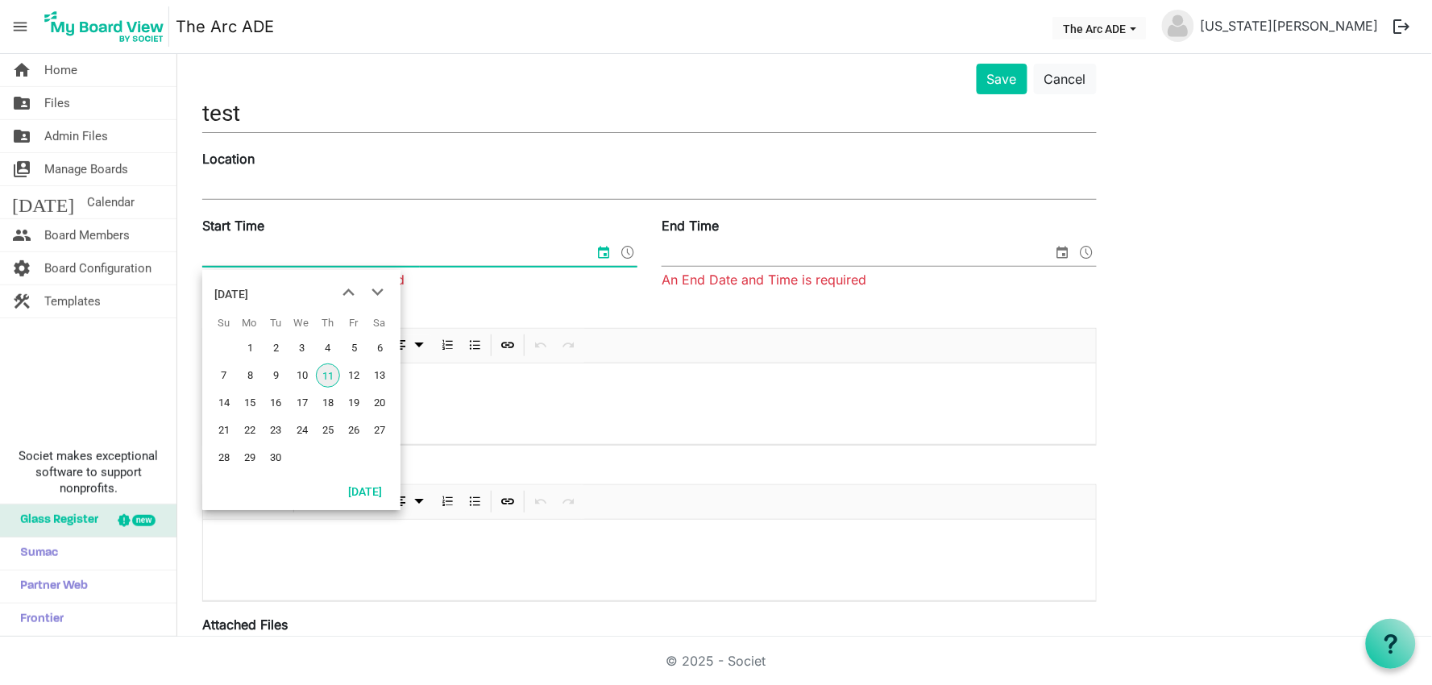
click at [332, 372] on span "11" at bounding box center [328, 376] width 24 height 24
type input "[DATE] 12:00 AM"
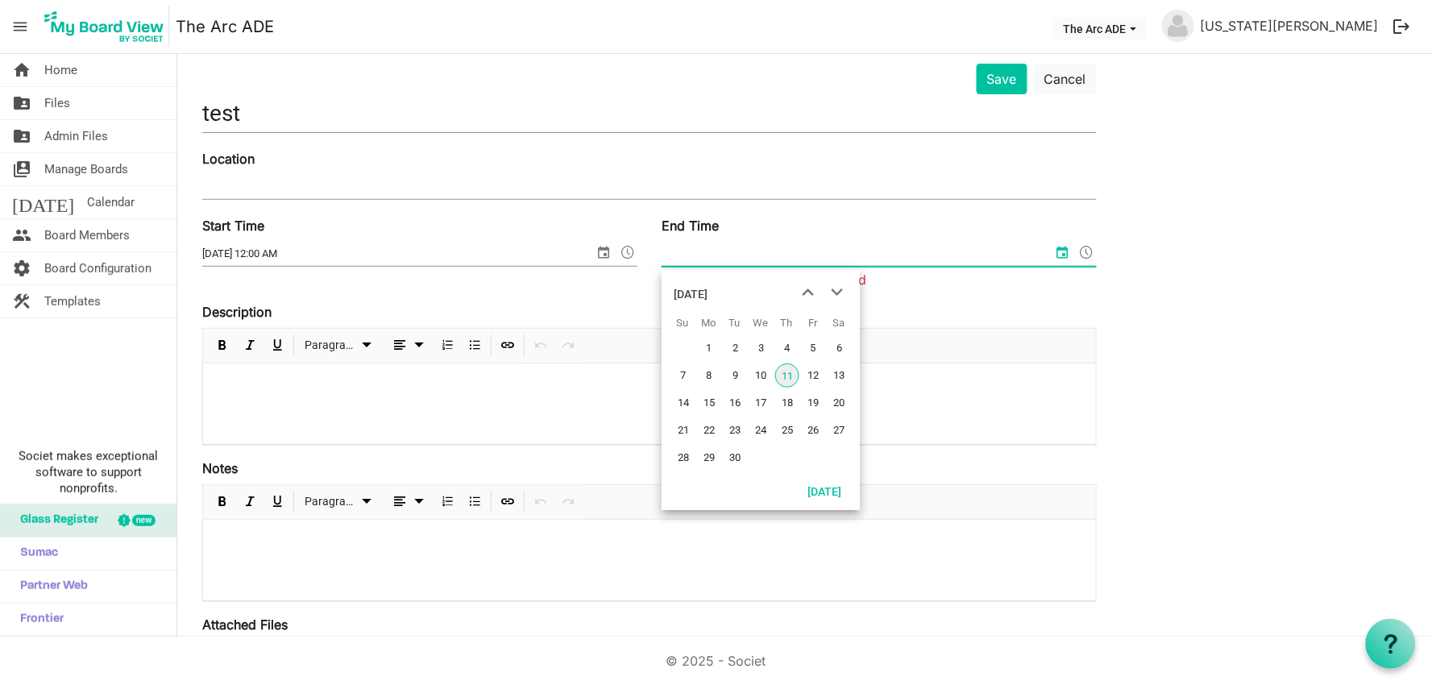
click at [791, 252] on input "End Time" at bounding box center [858, 254] width 392 height 24
click at [809, 376] on span "12" at bounding box center [813, 376] width 24 height 24
type input "[DATE] 12:00 AM"
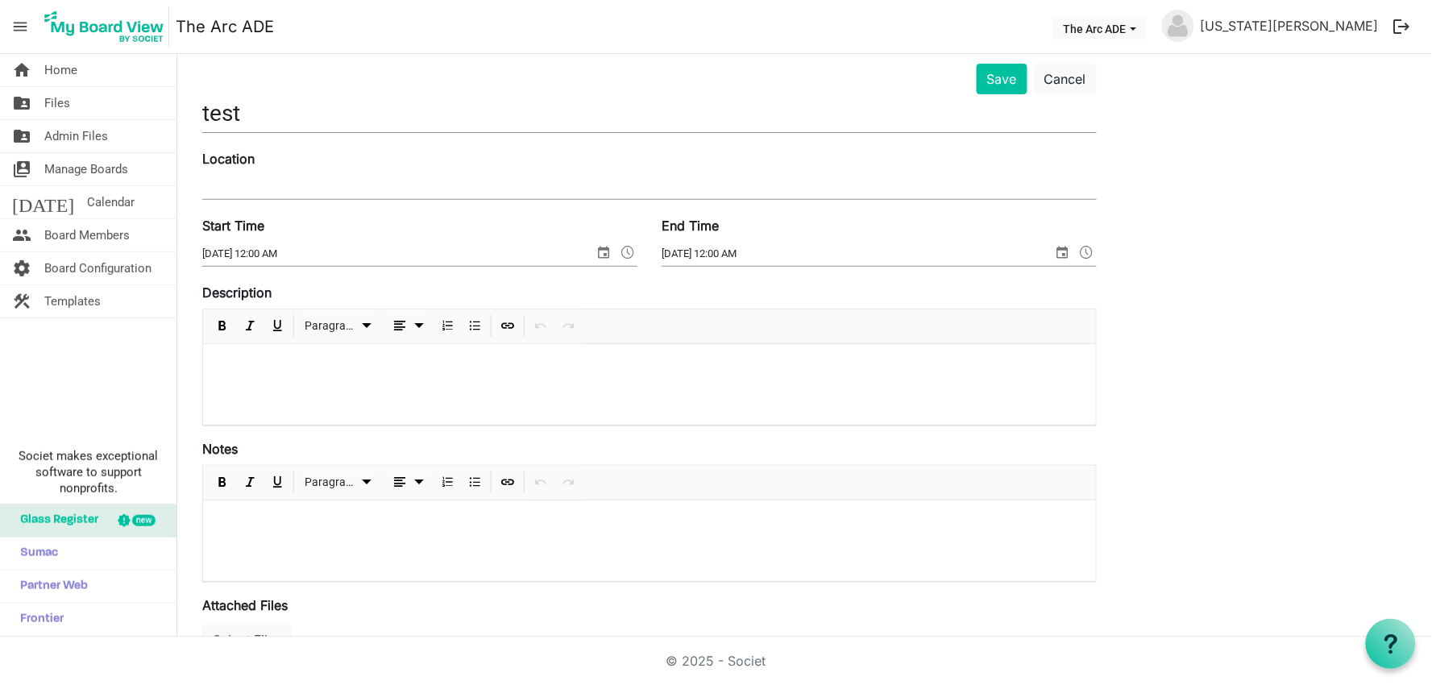
click at [965, 321] on div "Description Paragraph" at bounding box center [649, 354] width 895 height 143
click at [1004, 71] on button "Save" at bounding box center [1002, 79] width 51 height 31
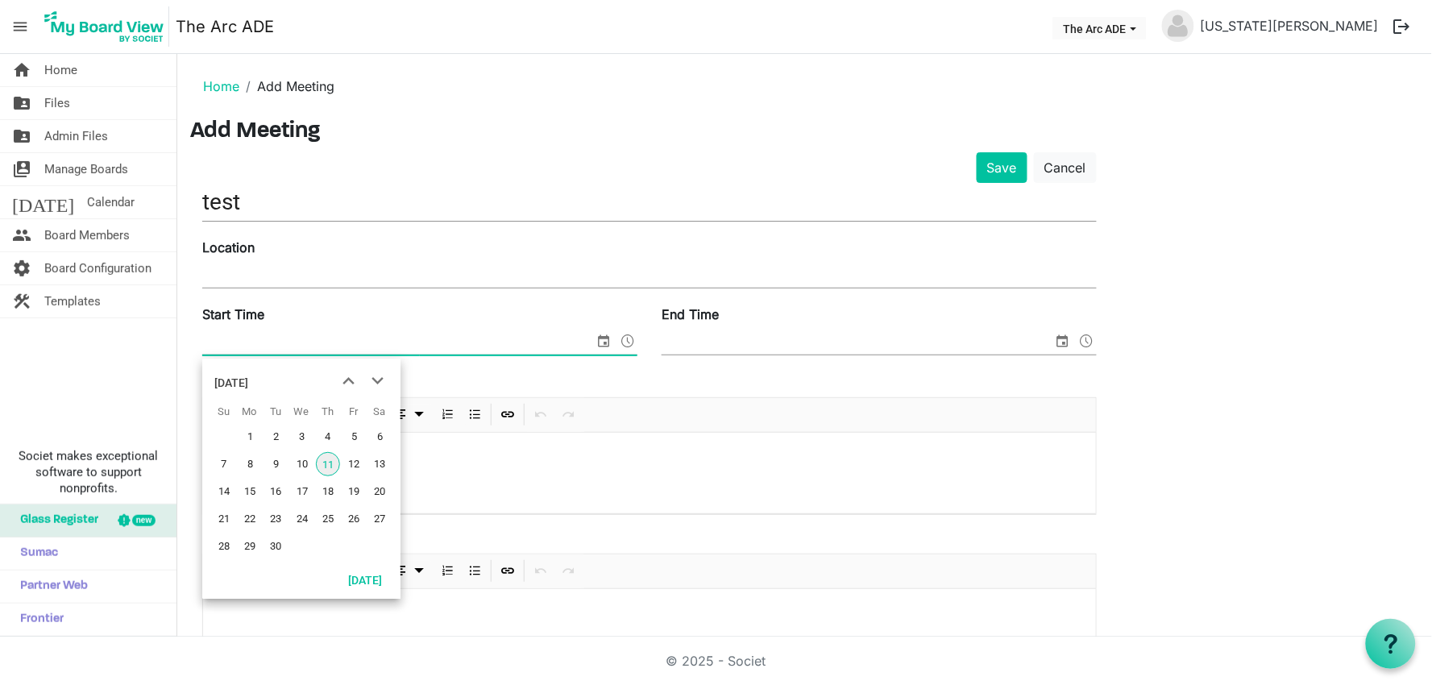
click at [600, 343] on span "select" at bounding box center [603, 341] width 19 height 21
click at [356, 461] on span "12" at bounding box center [354, 464] width 24 height 24
click at [606, 342] on span "select" at bounding box center [603, 341] width 19 height 21
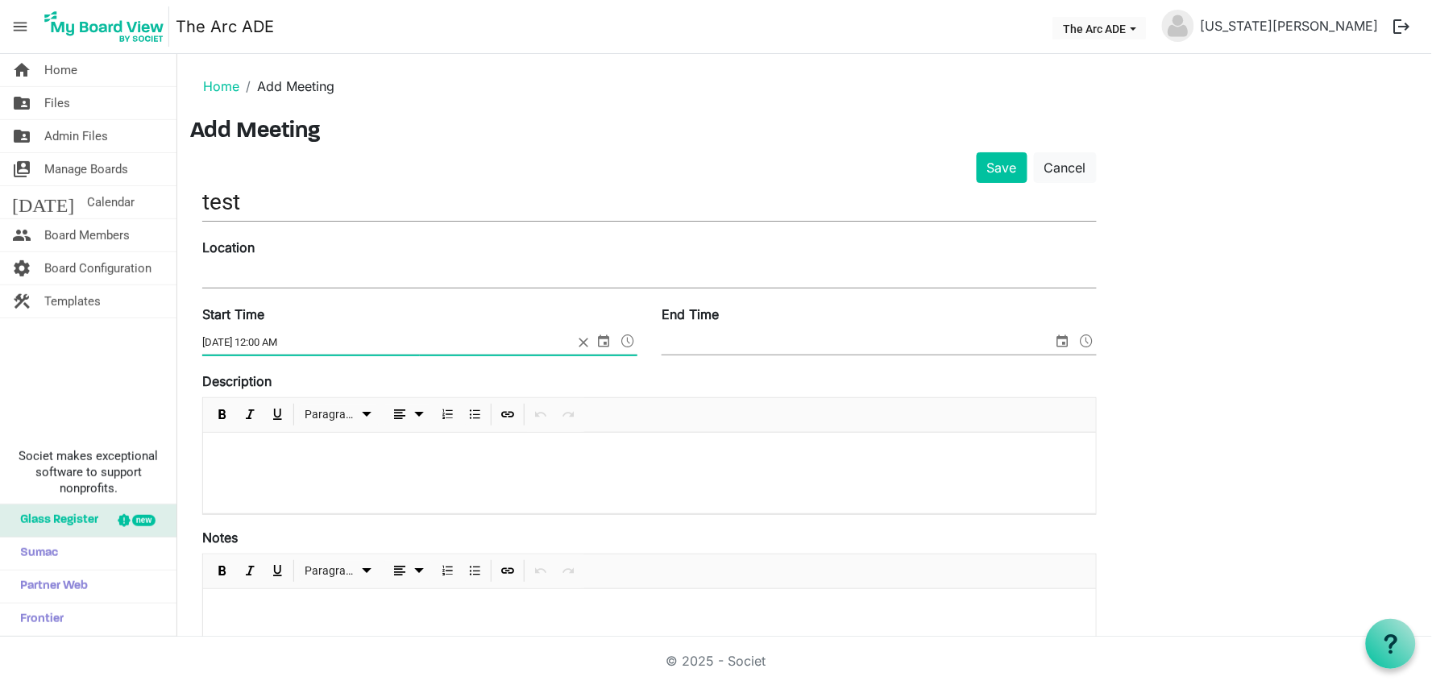
click at [630, 344] on span at bounding box center [627, 341] width 19 height 21
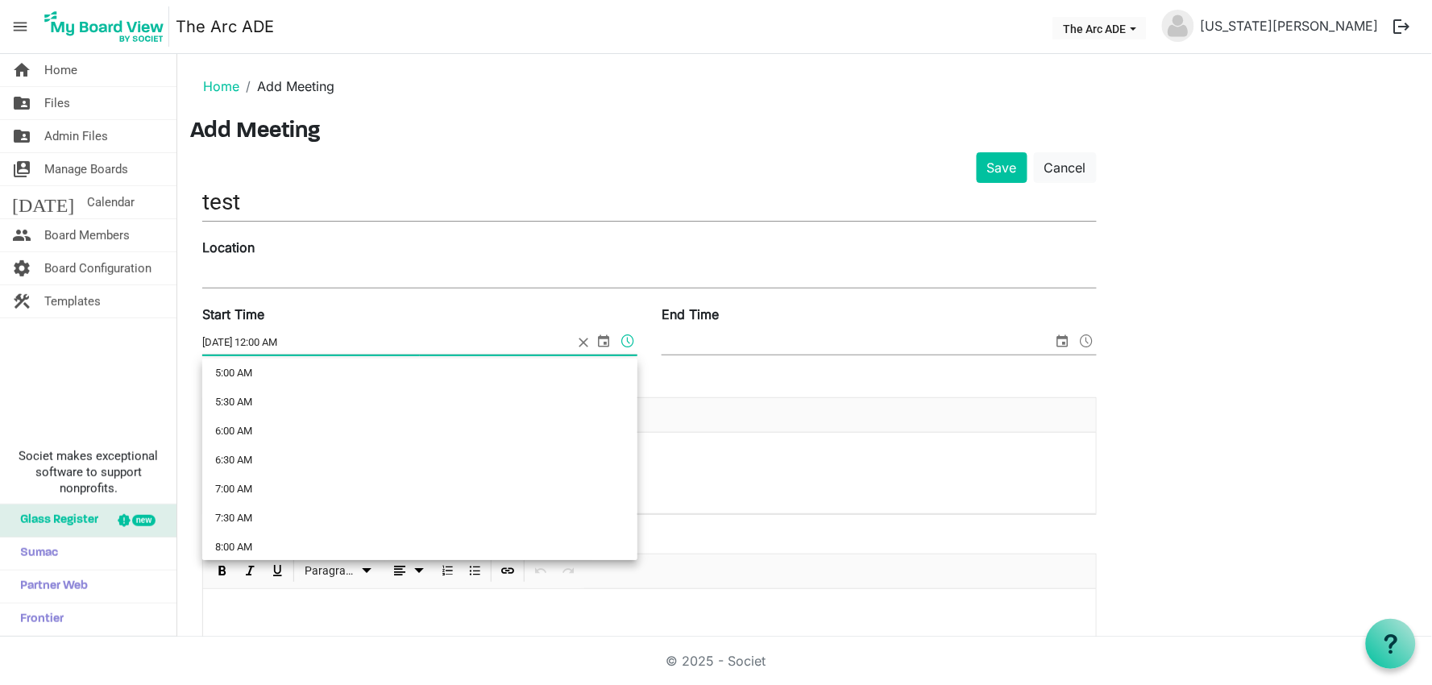
scroll to position [342, 0]
click at [395, 501] on li "8:00 AM" at bounding box center [419, 502] width 435 height 29
type input "9/12/2025 8:00 AM"
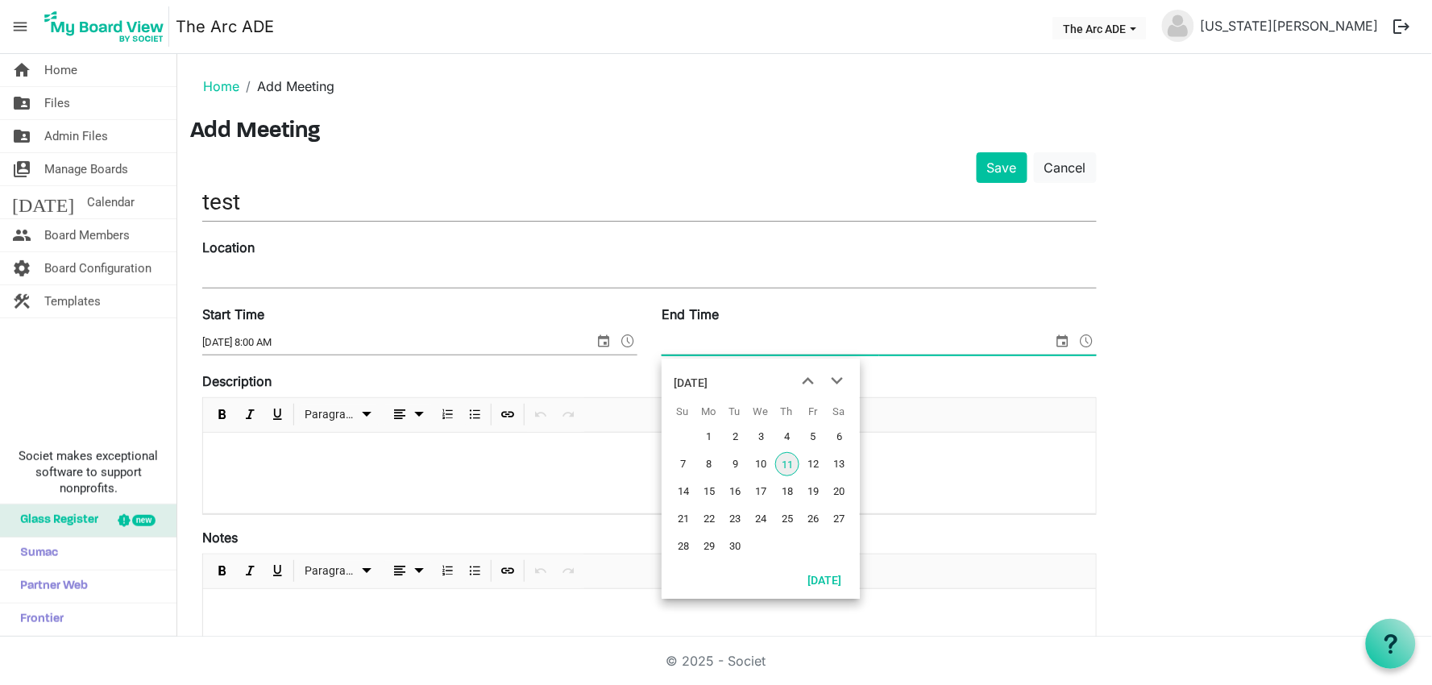
click at [1062, 347] on span "select" at bounding box center [1063, 341] width 19 height 21
click at [814, 463] on span "12" at bounding box center [813, 464] width 24 height 24
click at [1090, 343] on span at bounding box center [1087, 341] width 19 height 21
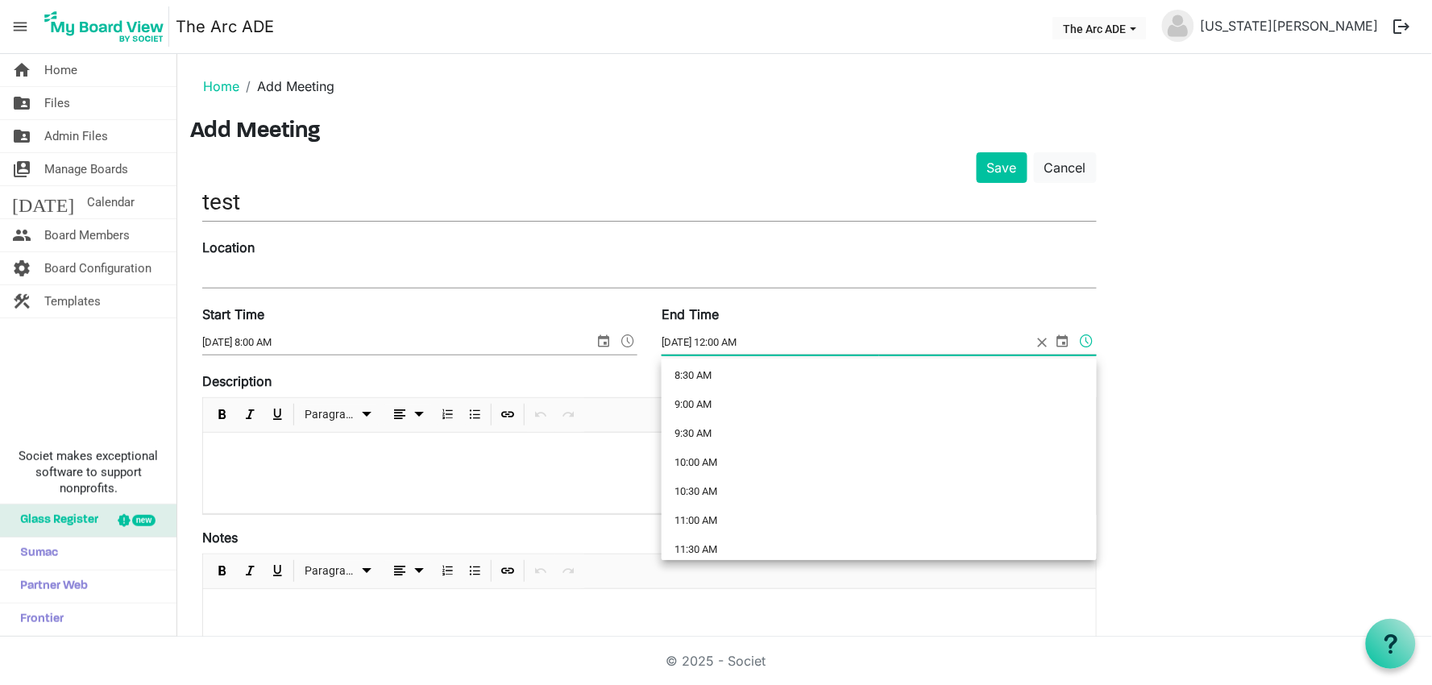
scroll to position [535, 0]
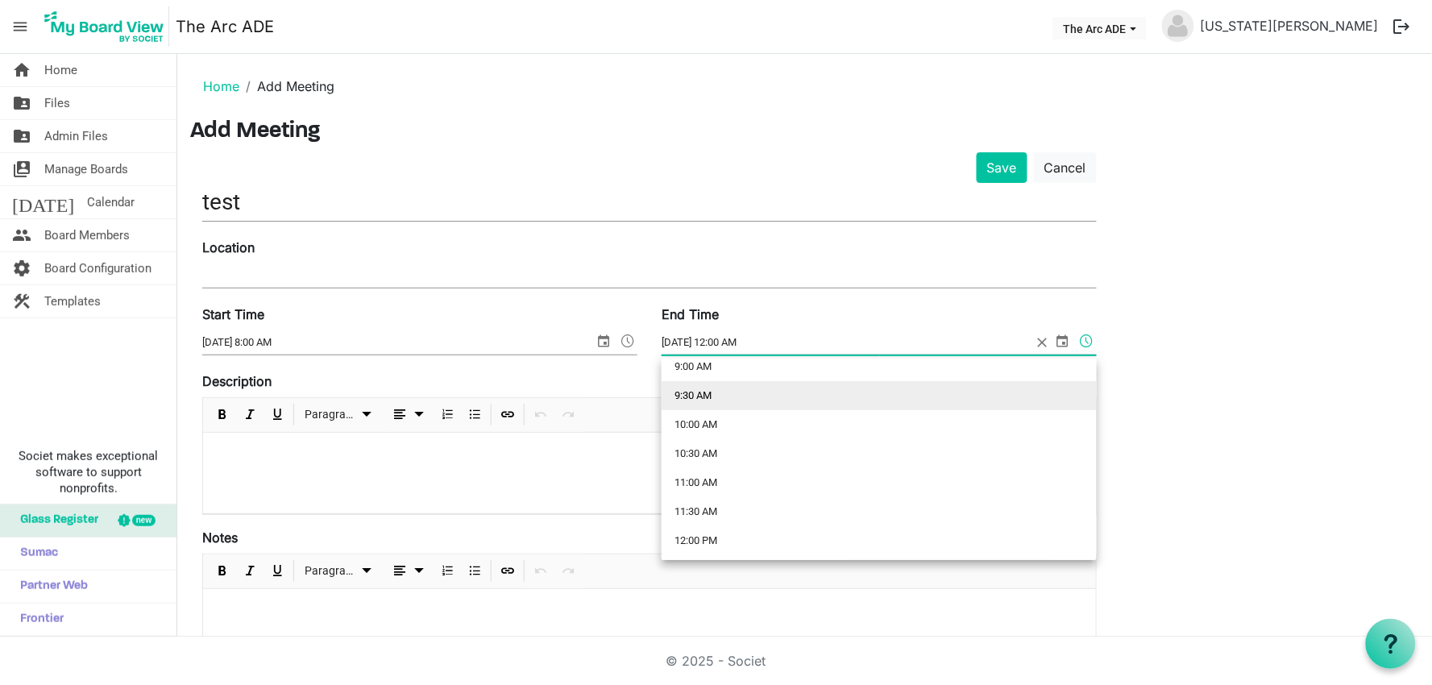
click at [1034, 398] on li "9:30 AM" at bounding box center [879, 395] width 435 height 29
type input "9/12/2025 9:30 AM"
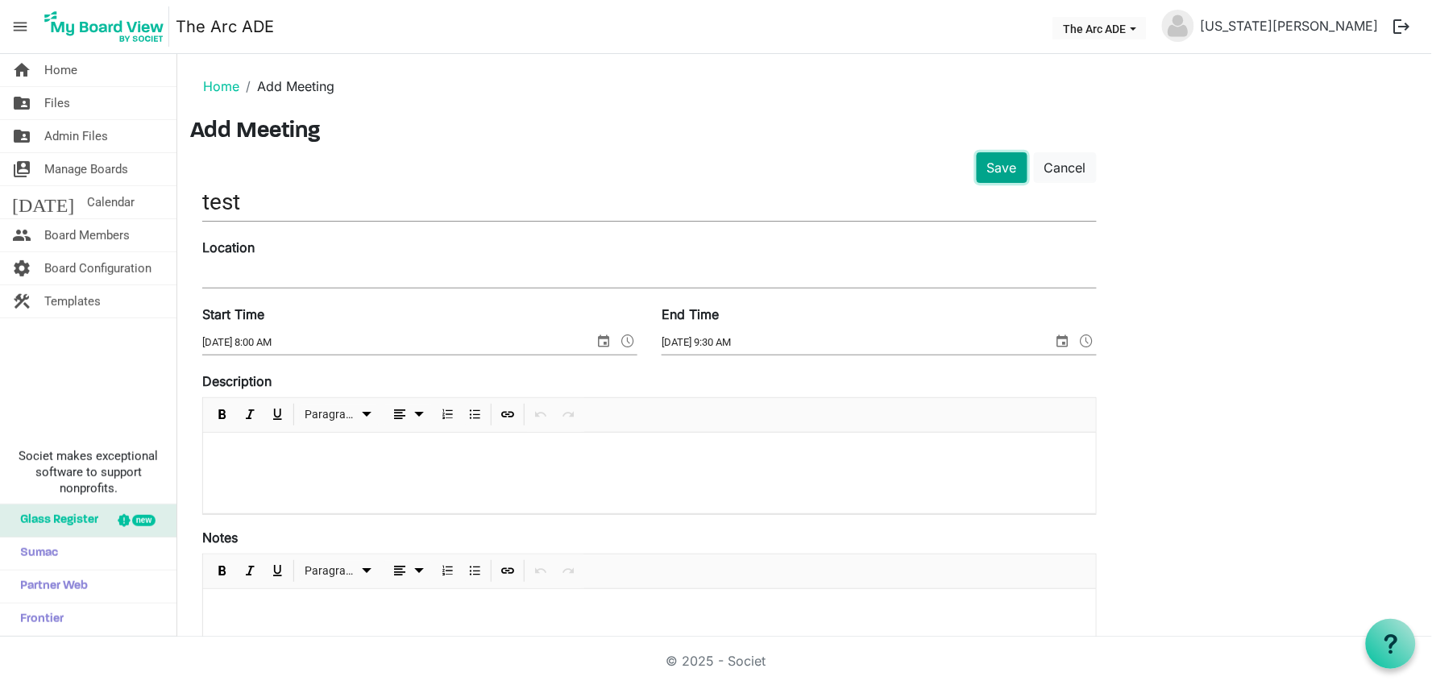
click at [1009, 174] on button "Save" at bounding box center [1002, 167] width 51 height 31
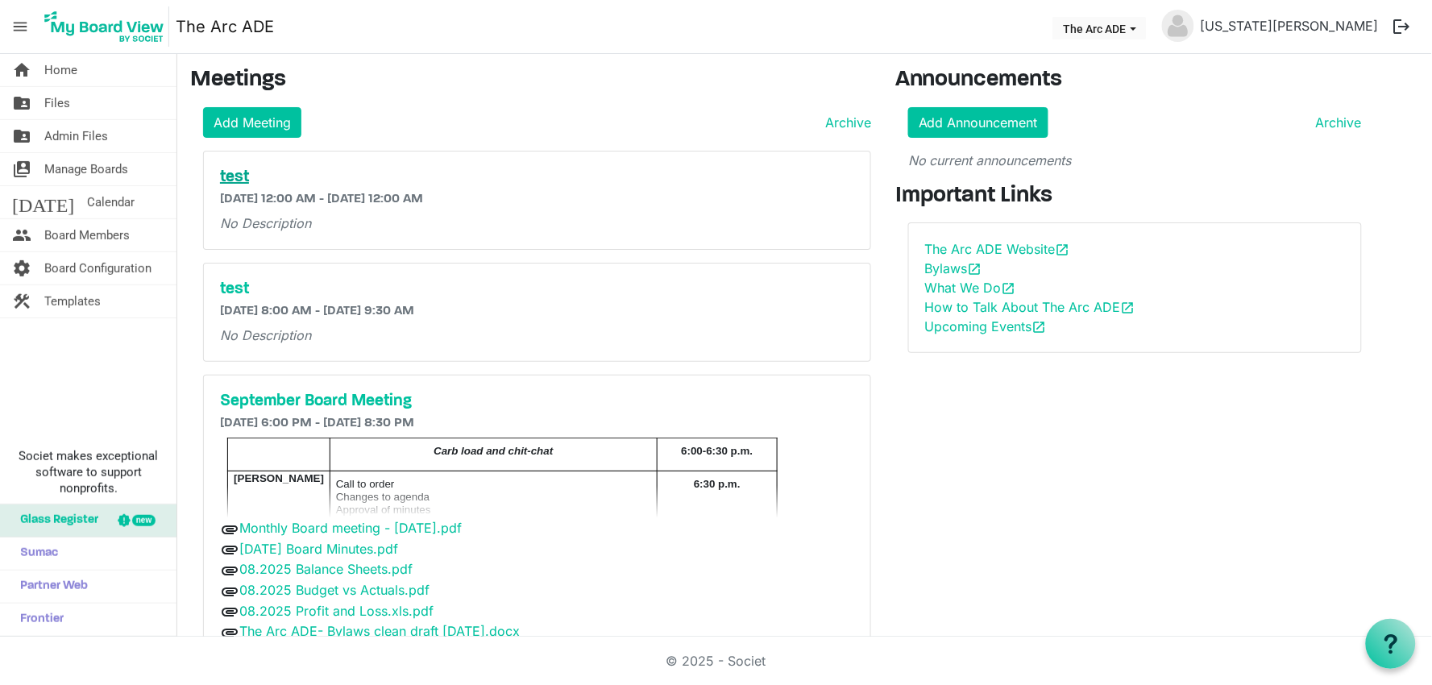
click at [647, 185] on h5 "test" at bounding box center [537, 177] width 634 height 19
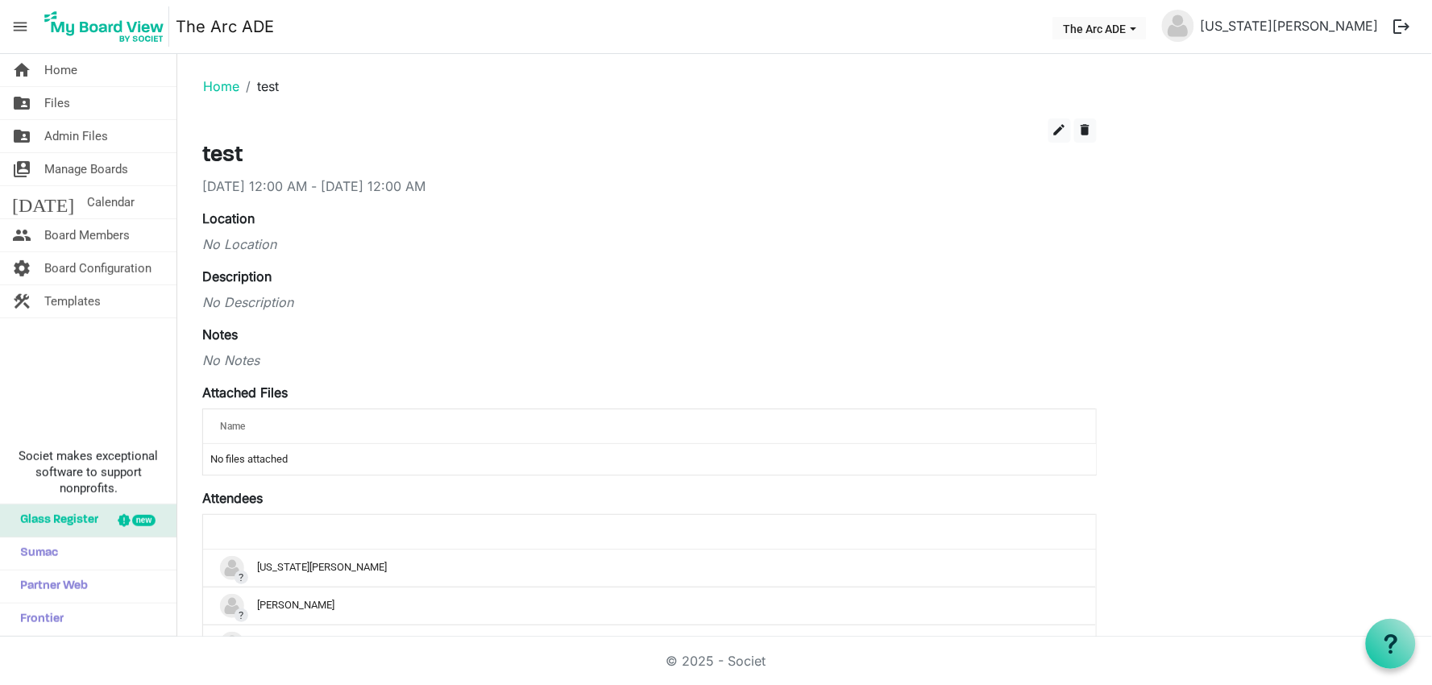
click at [395, 193] on div "9/11/2025 12:00 AM - 9/12/2025 12:00 AM" at bounding box center [649, 186] width 895 height 19
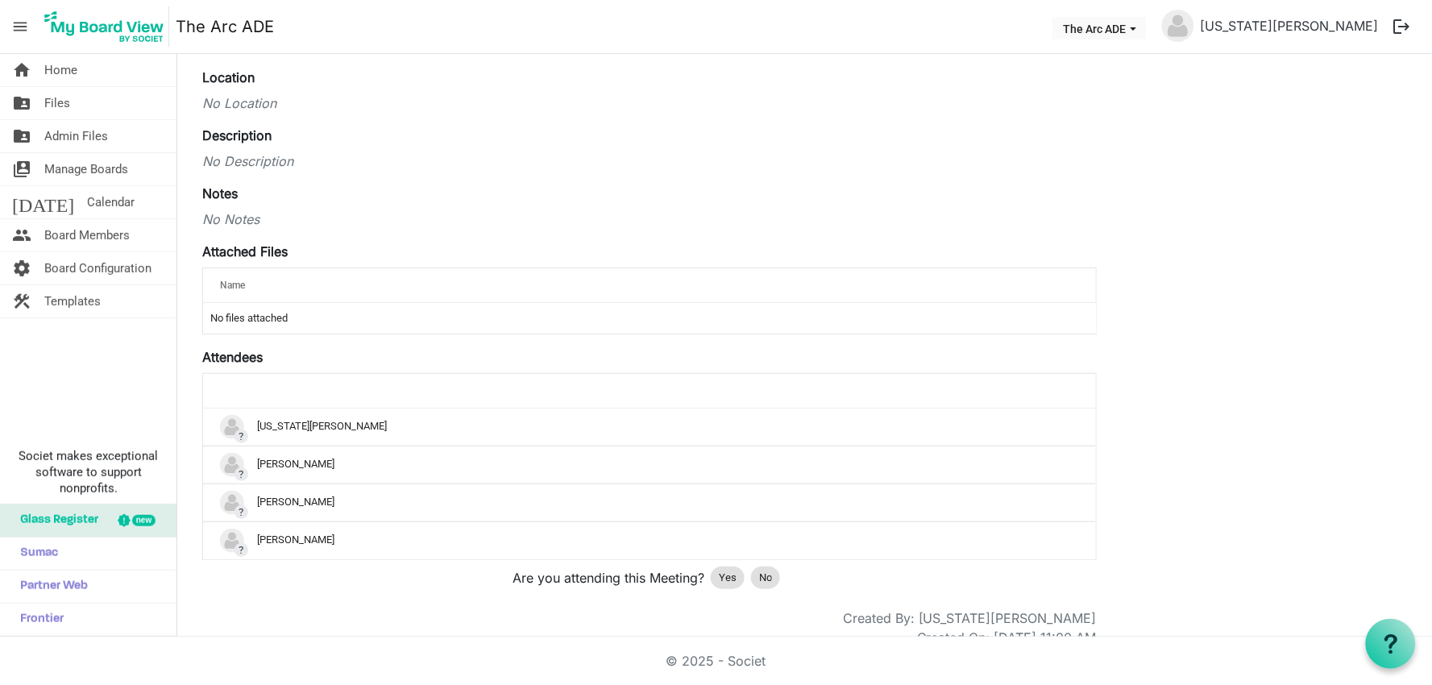
scroll to position [164, 0]
